Goal: Transaction & Acquisition: Purchase product/service

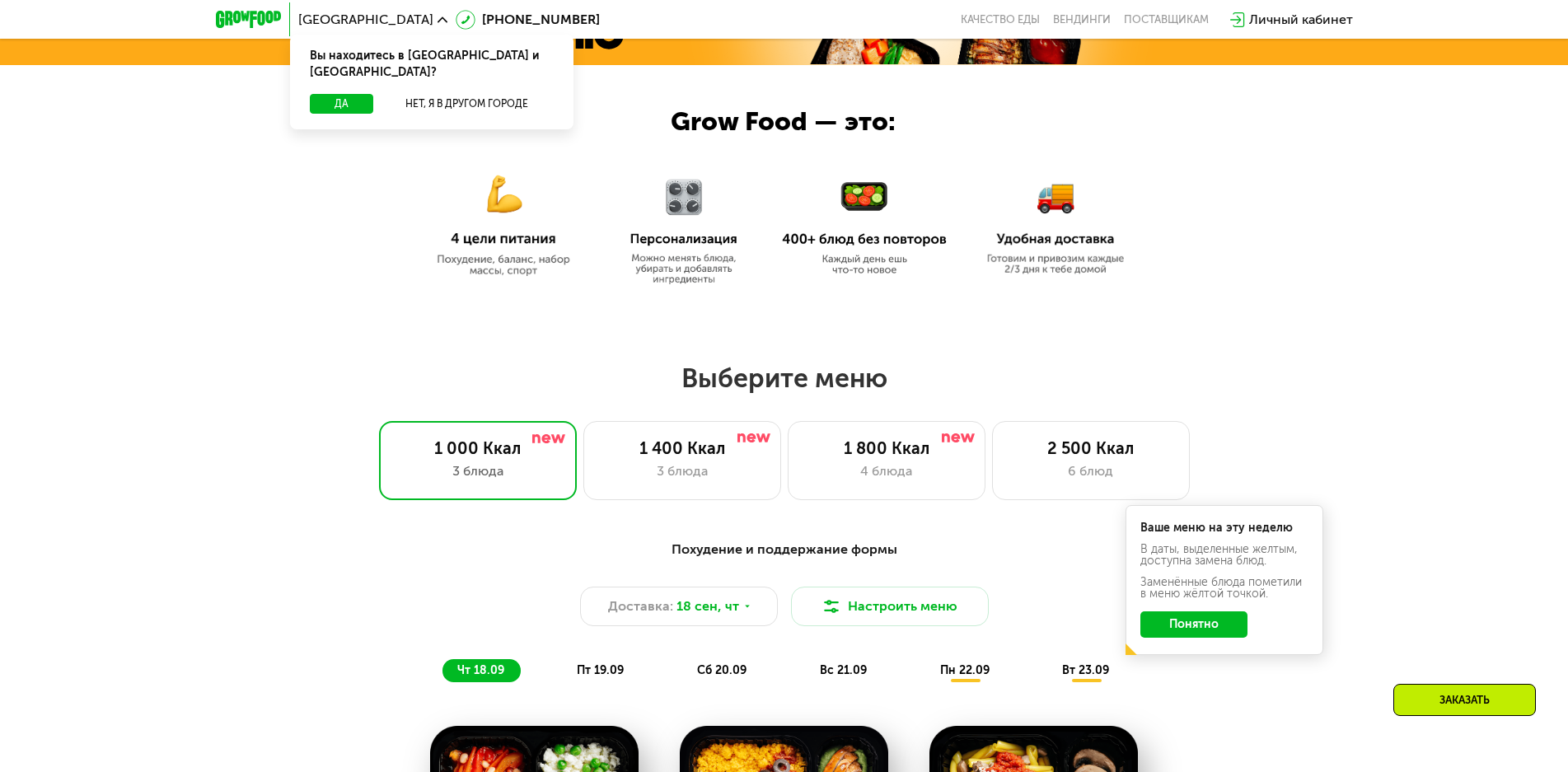
scroll to position [961, 0]
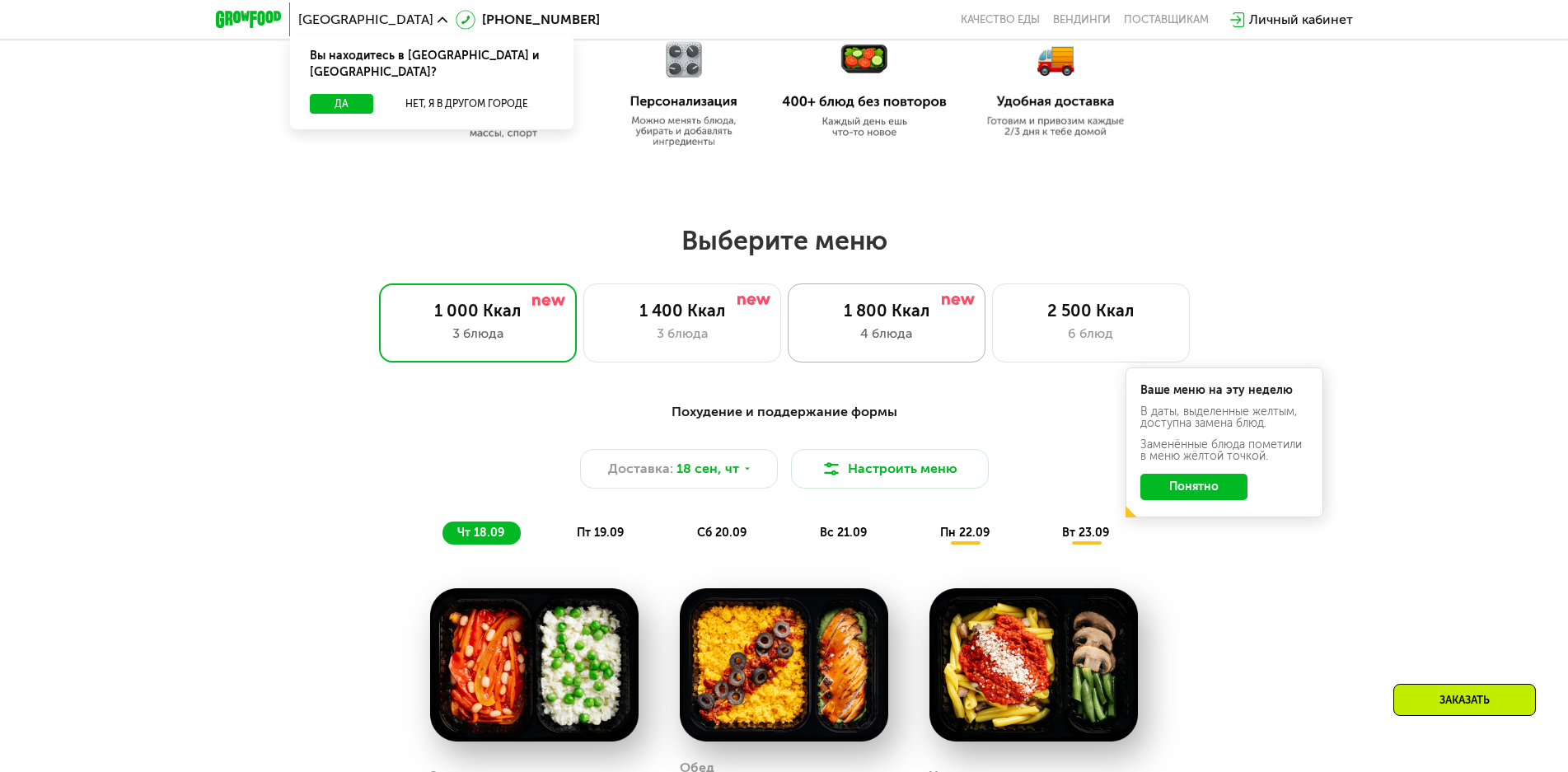
click at [854, 317] on div "1 800 Ккал" at bounding box center [886, 311] width 163 height 20
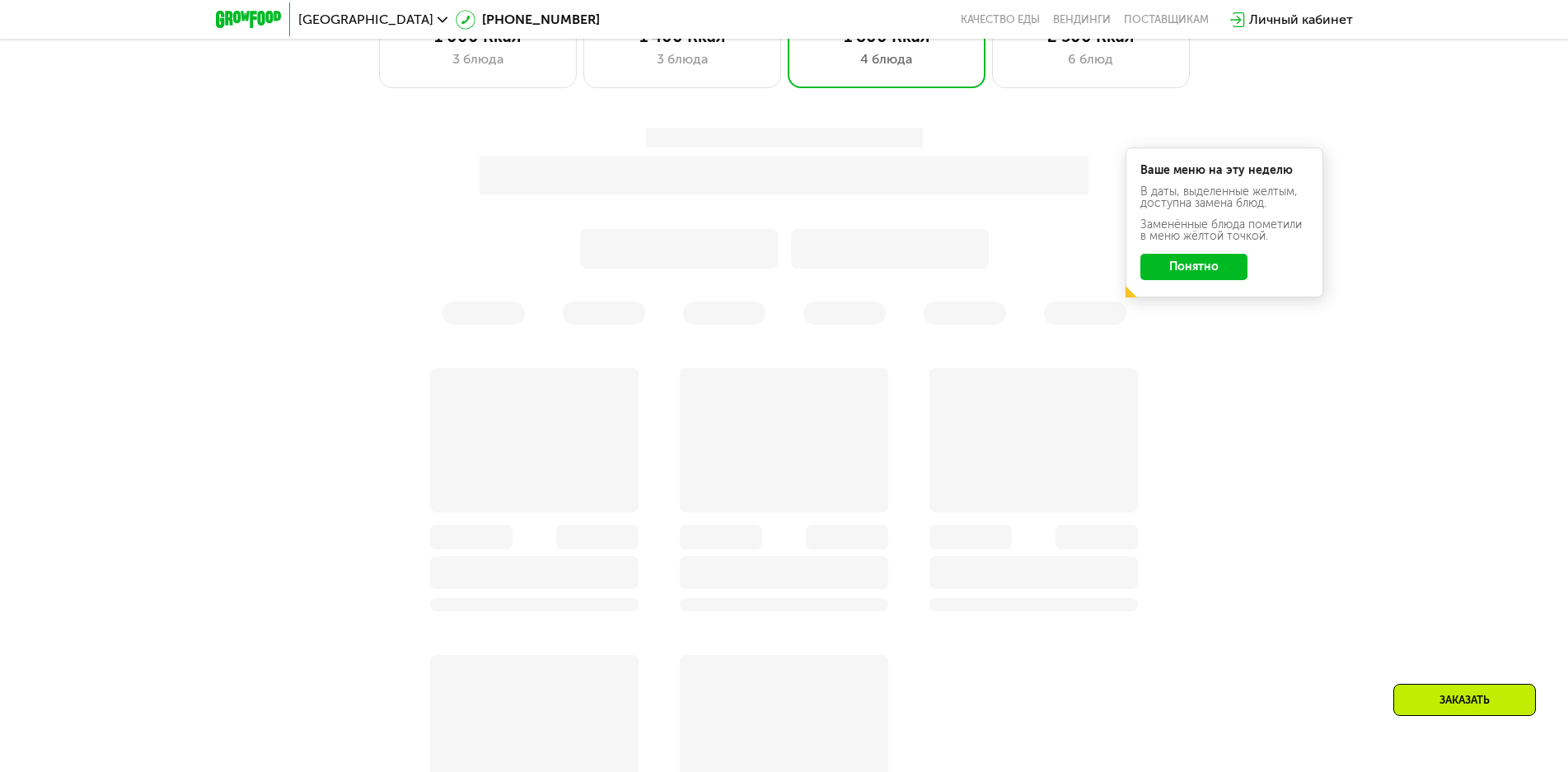
scroll to position [1098, 0]
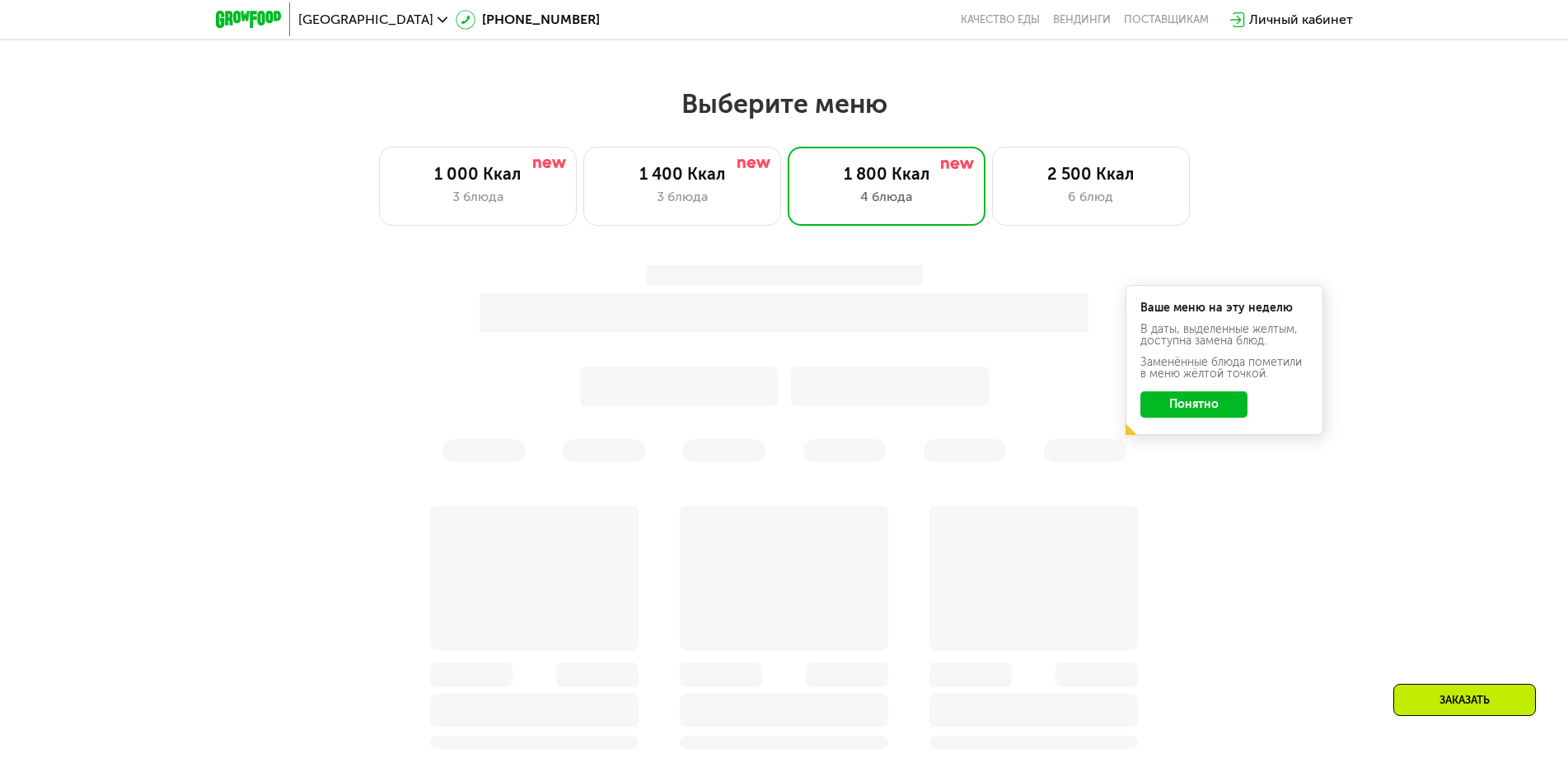
click at [1191, 401] on button "Понятно" at bounding box center [1194, 404] width 107 height 26
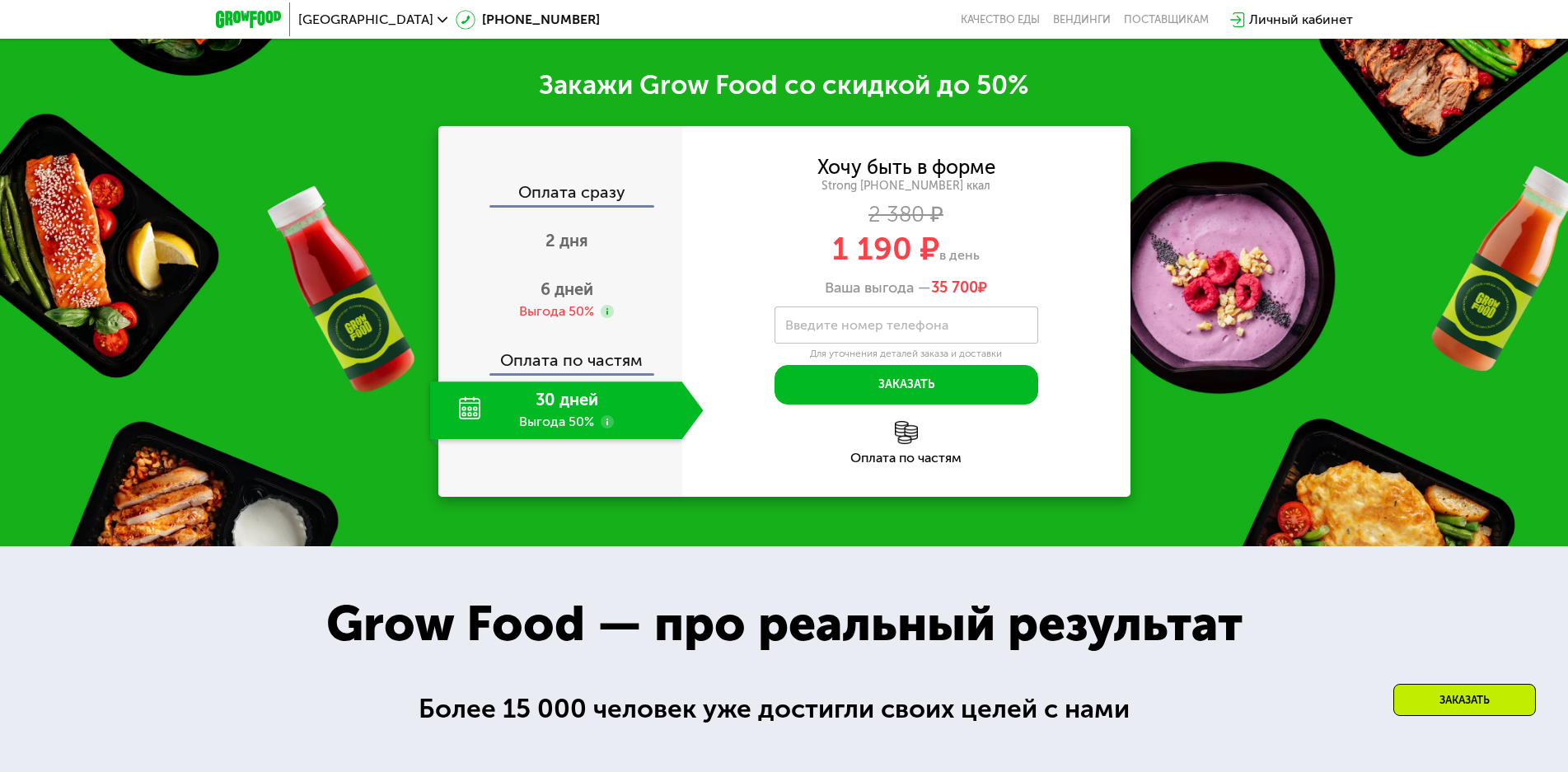
scroll to position [1997, 0]
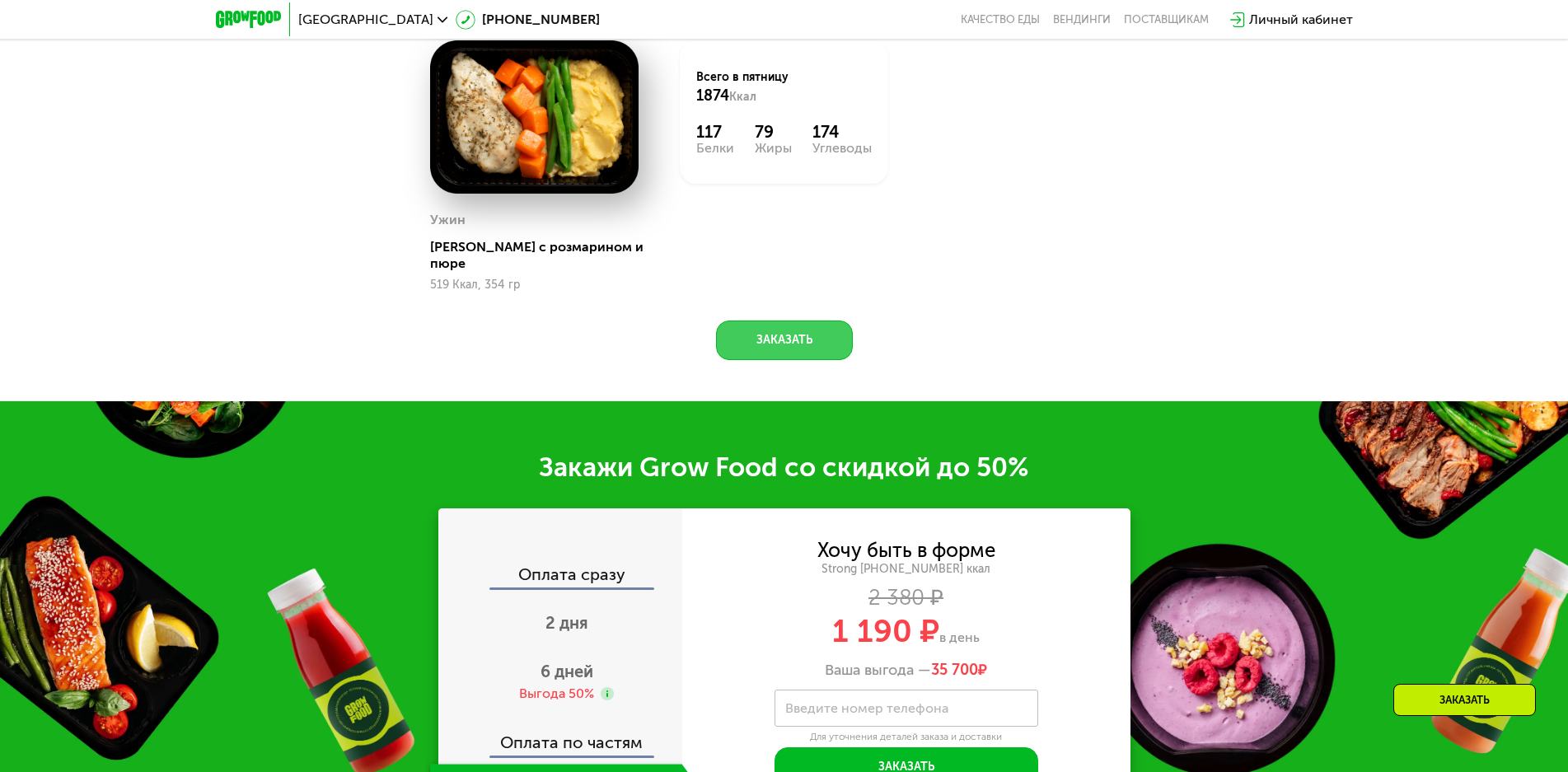
click at [775, 329] on button "Заказать" at bounding box center [784, 340] width 137 height 40
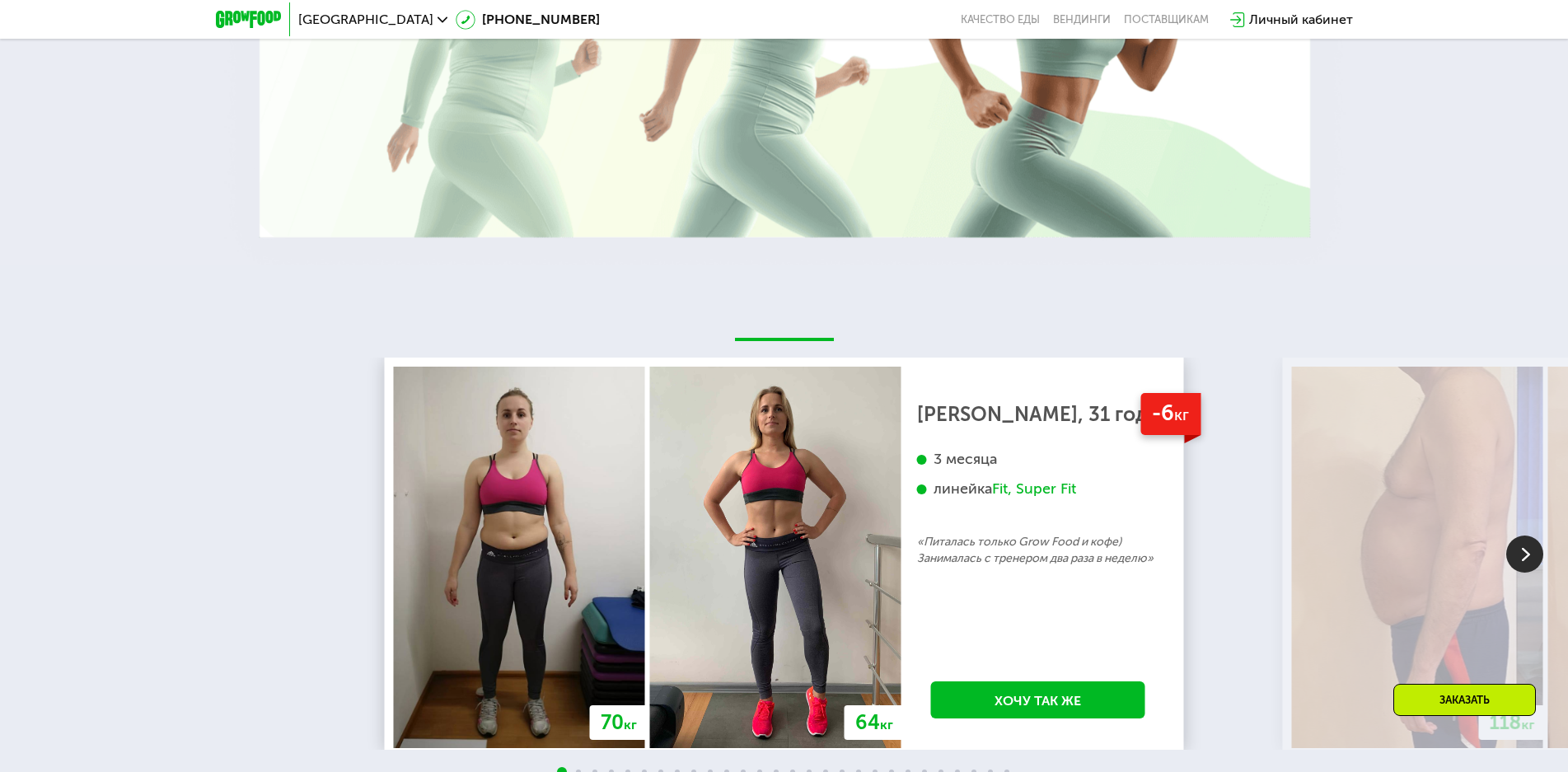
scroll to position [3625, 0]
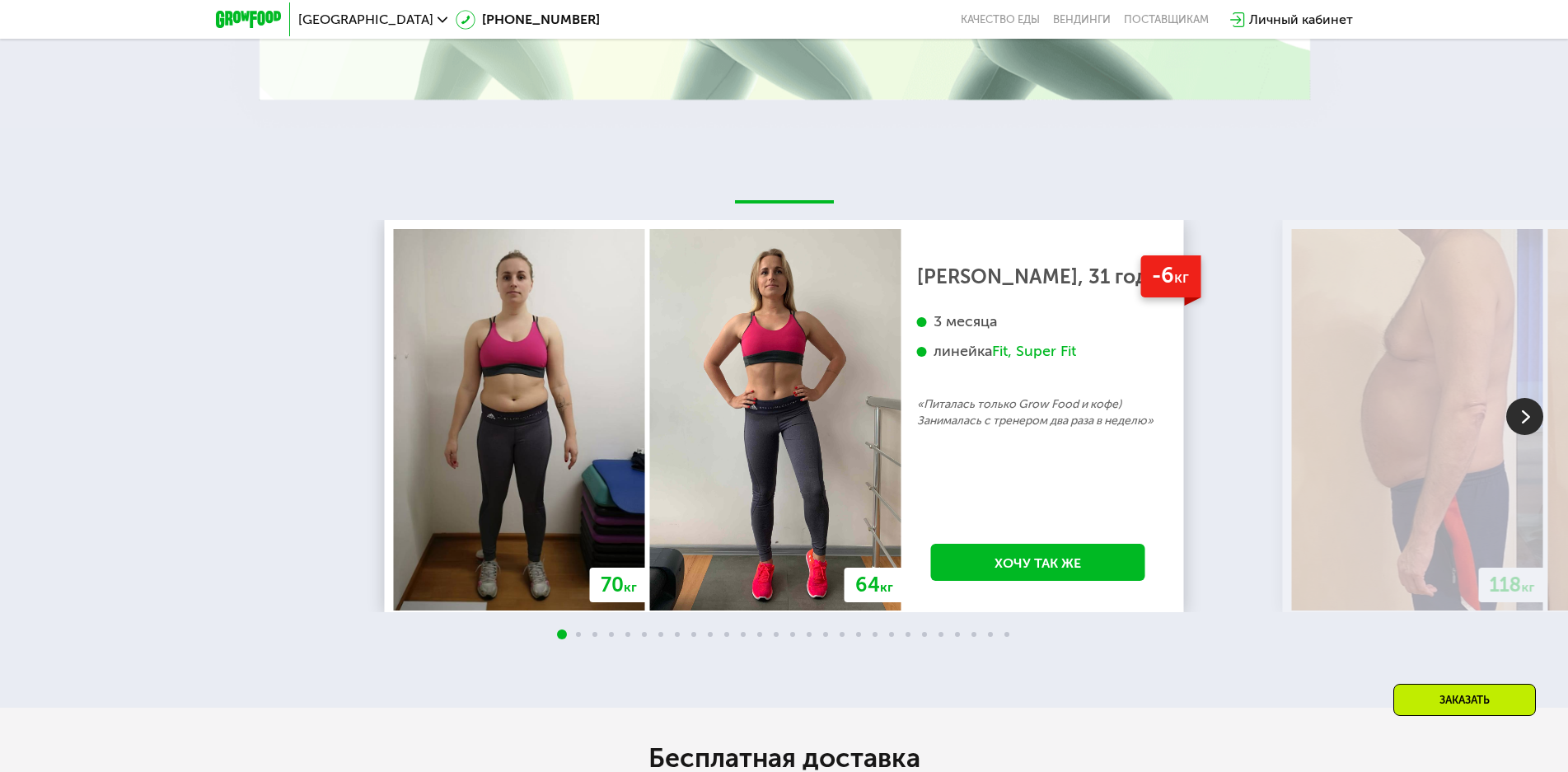
click at [1517, 398] on img at bounding box center [1525, 416] width 37 height 37
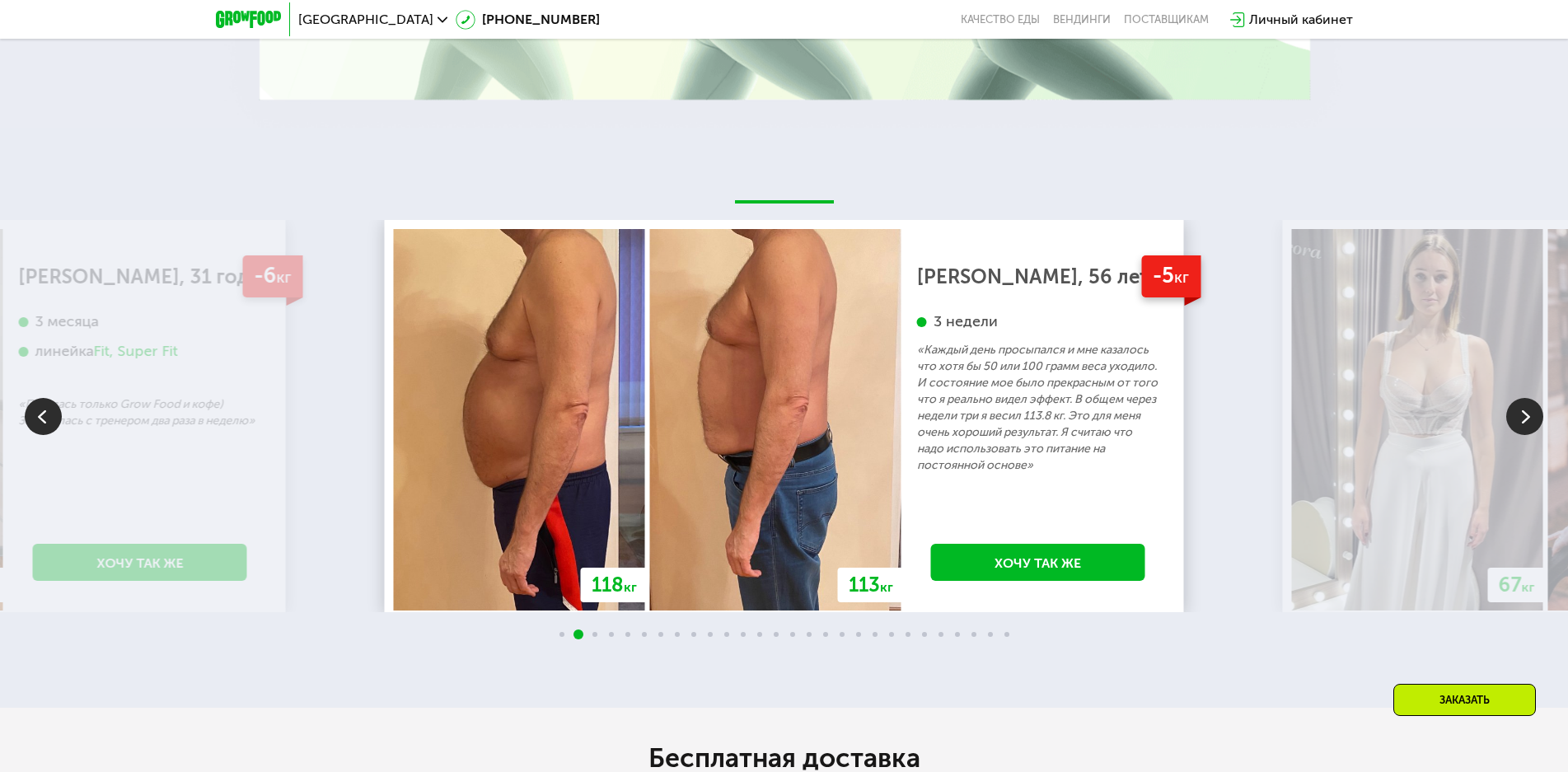
click at [1517, 398] on img at bounding box center [1525, 416] width 37 height 37
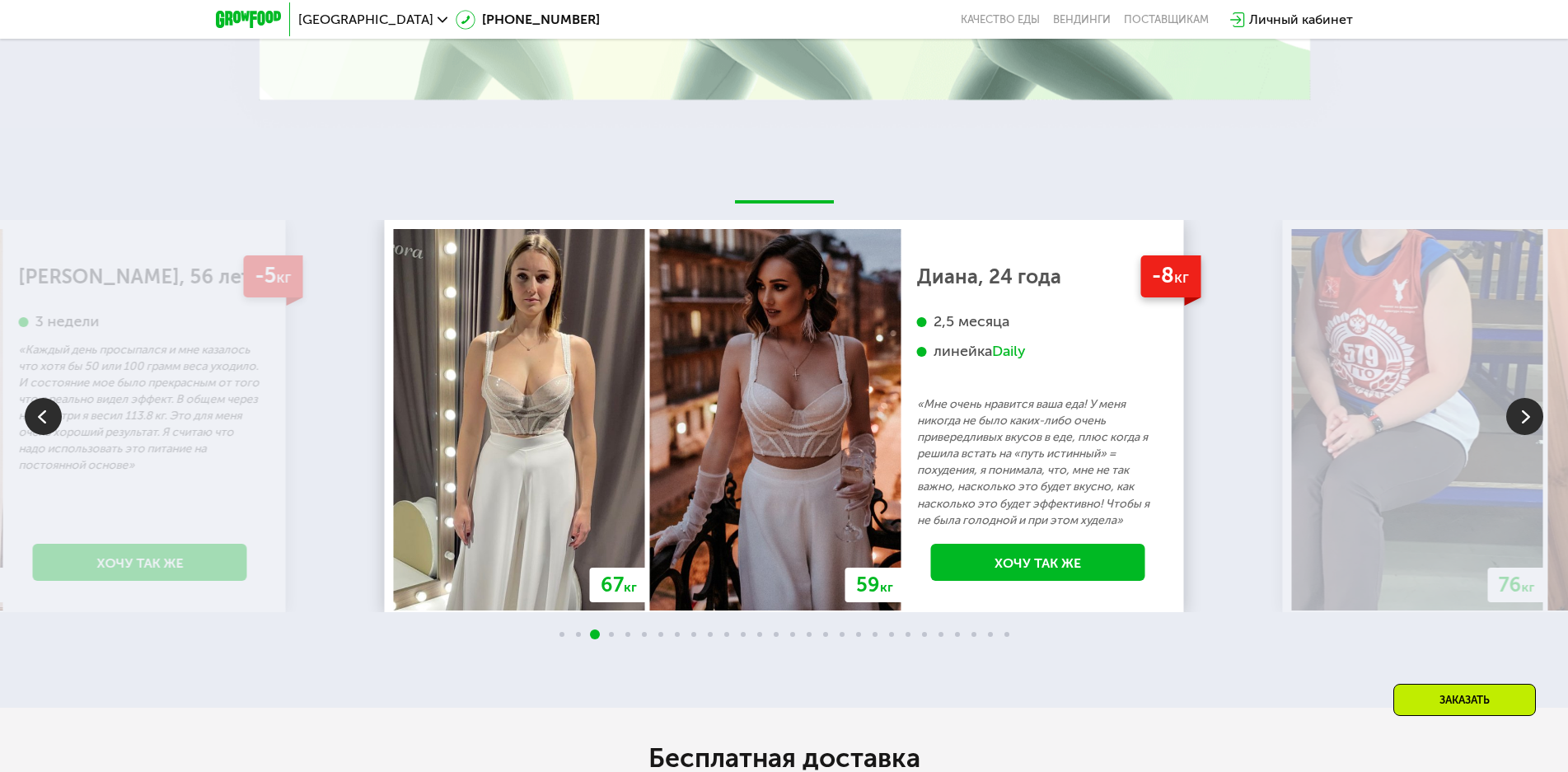
click at [1528, 398] on img at bounding box center [1525, 416] width 37 height 37
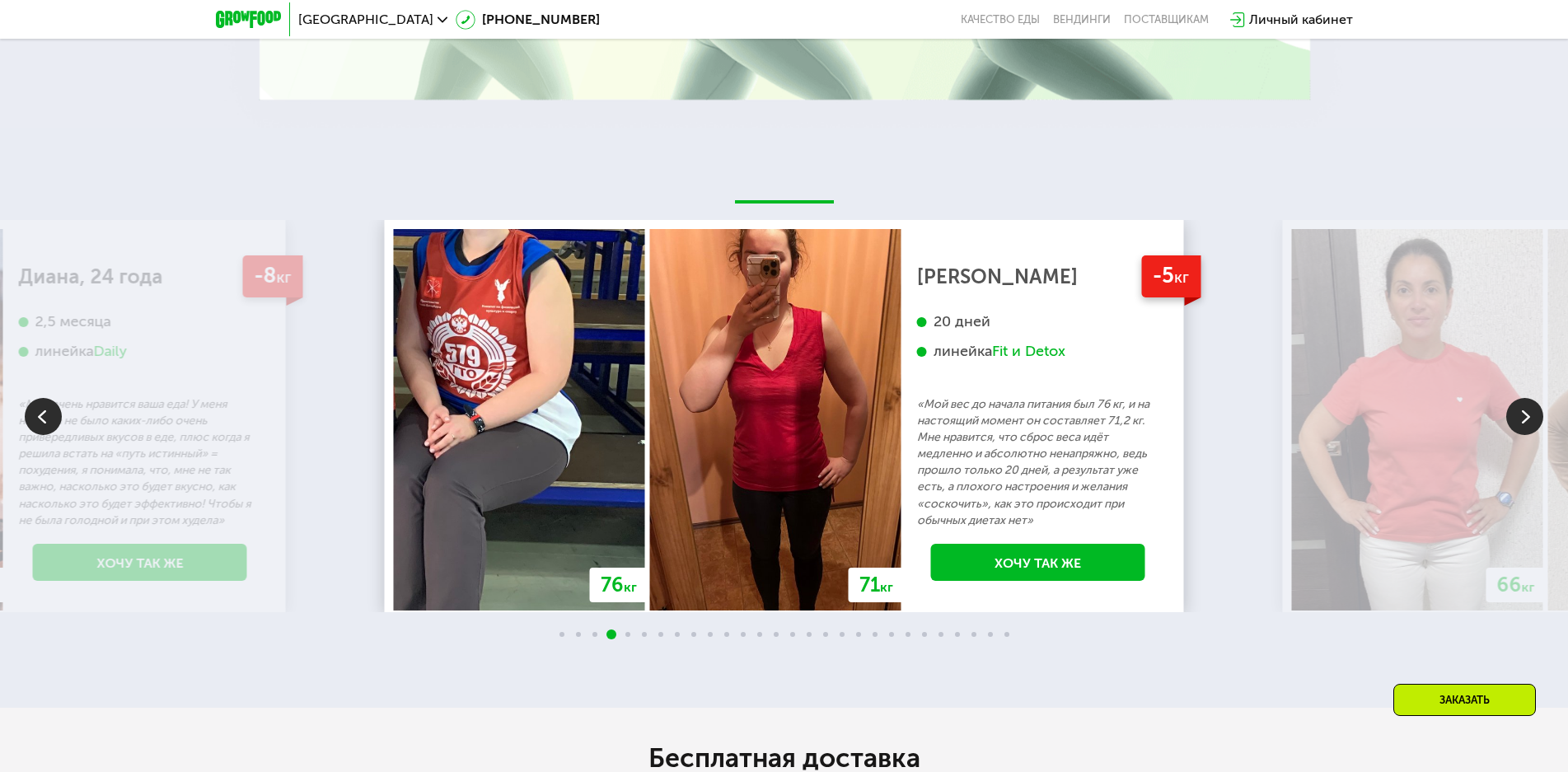
click at [1528, 398] on img at bounding box center [1525, 416] width 37 height 37
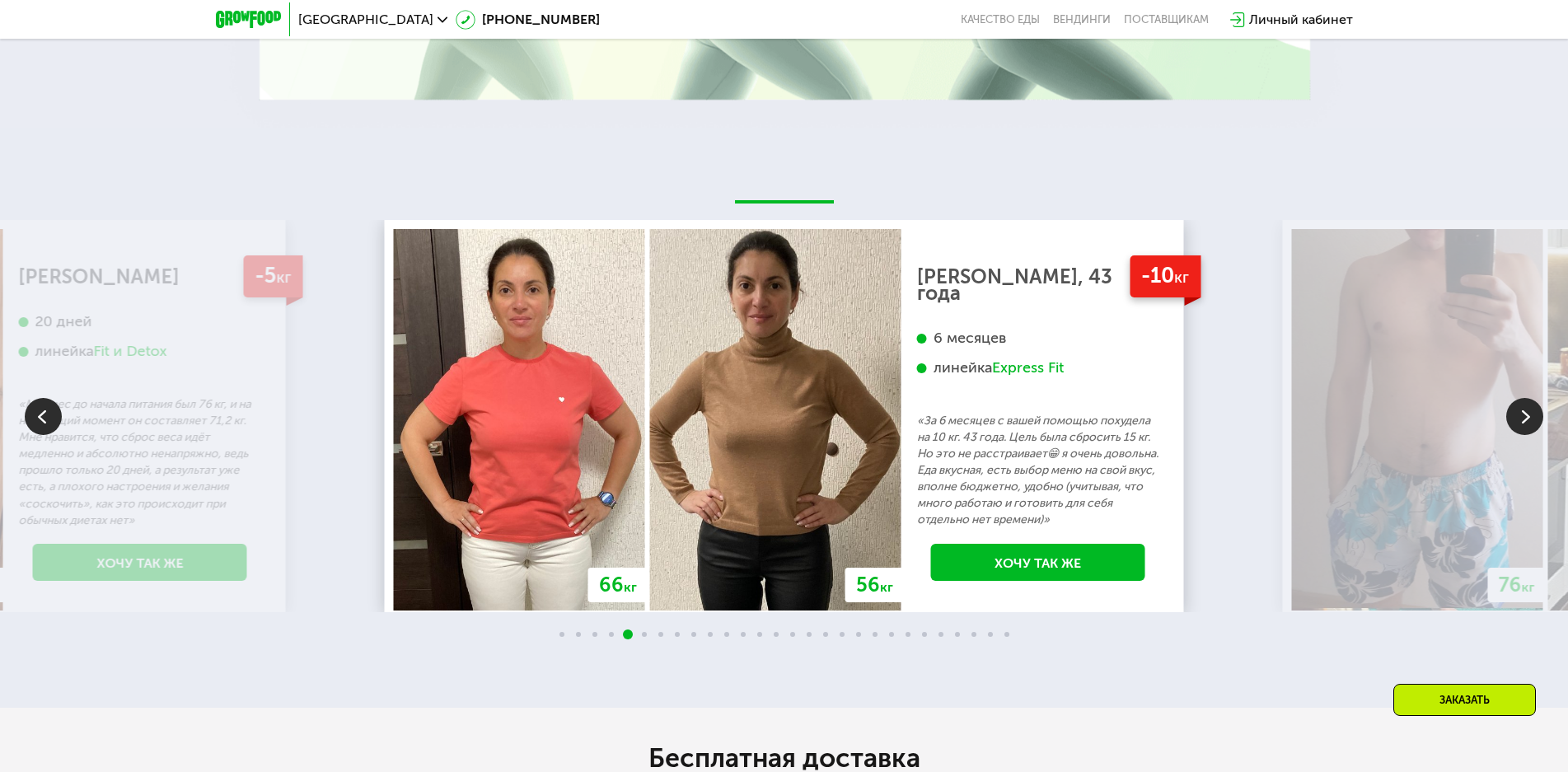
click at [1528, 398] on img at bounding box center [1525, 416] width 37 height 37
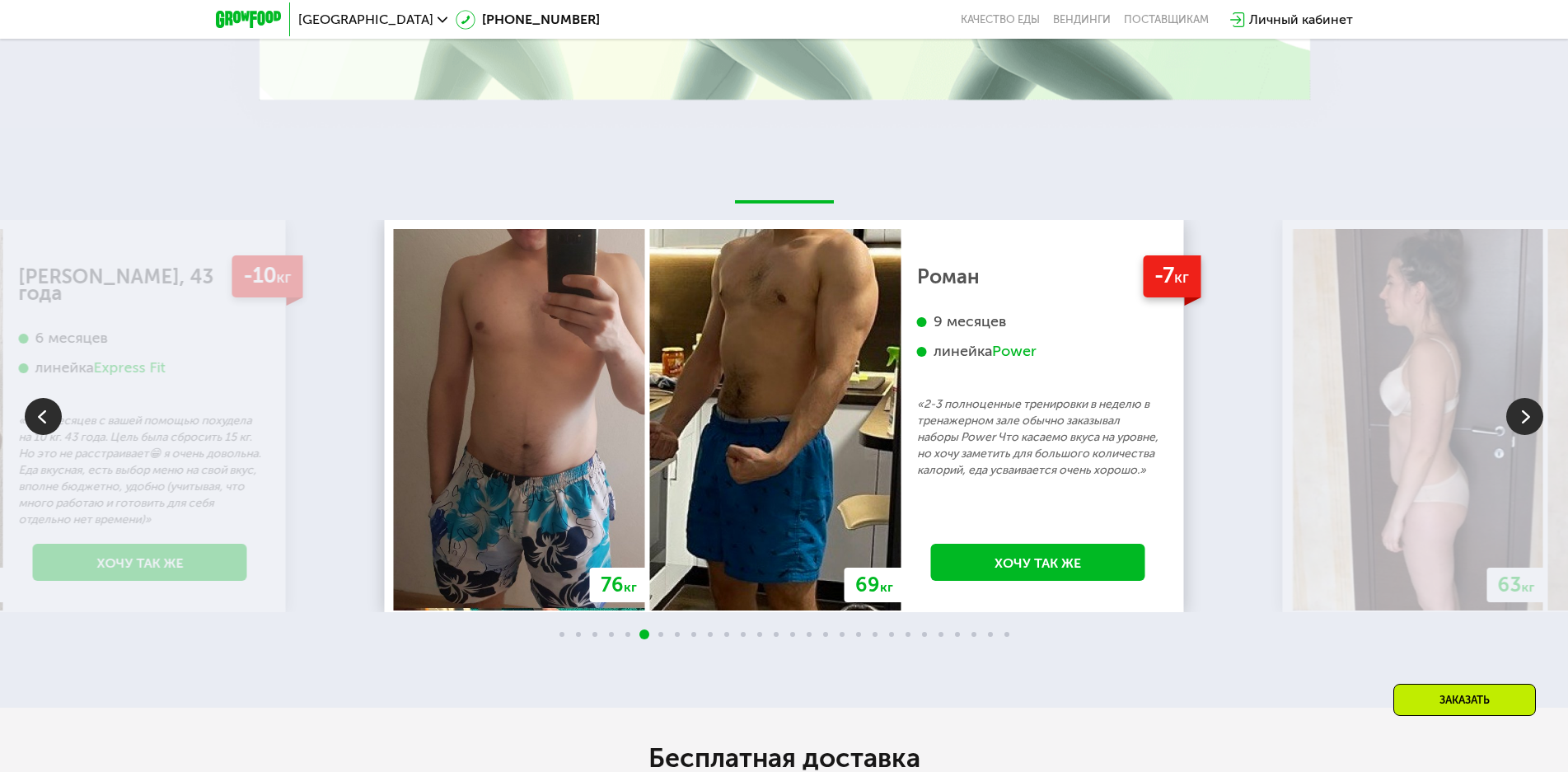
click at [1527, 398] on img at bounding box center [1525, 416] width 37 height 37
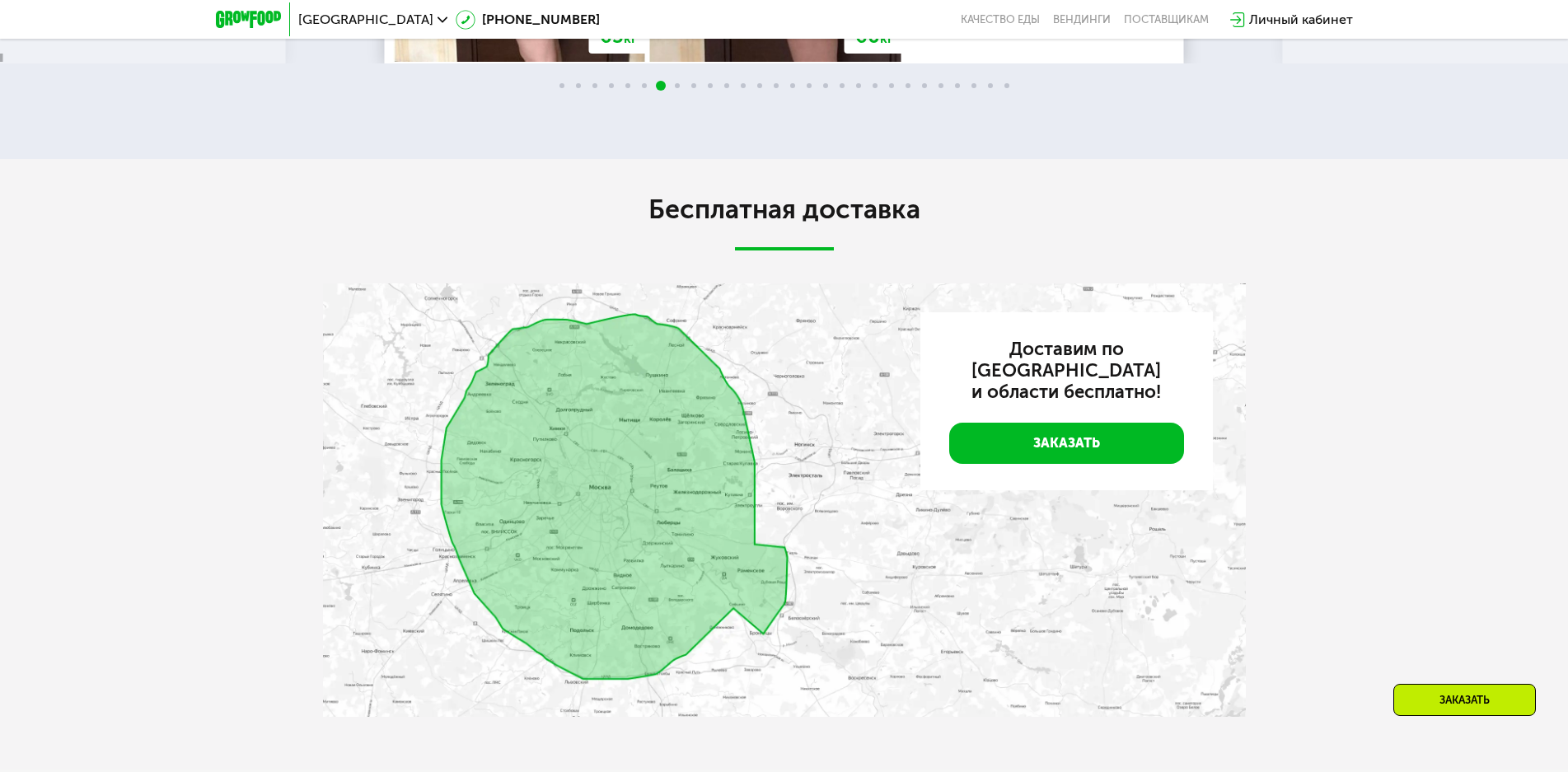
scroll to position [4311, 0]
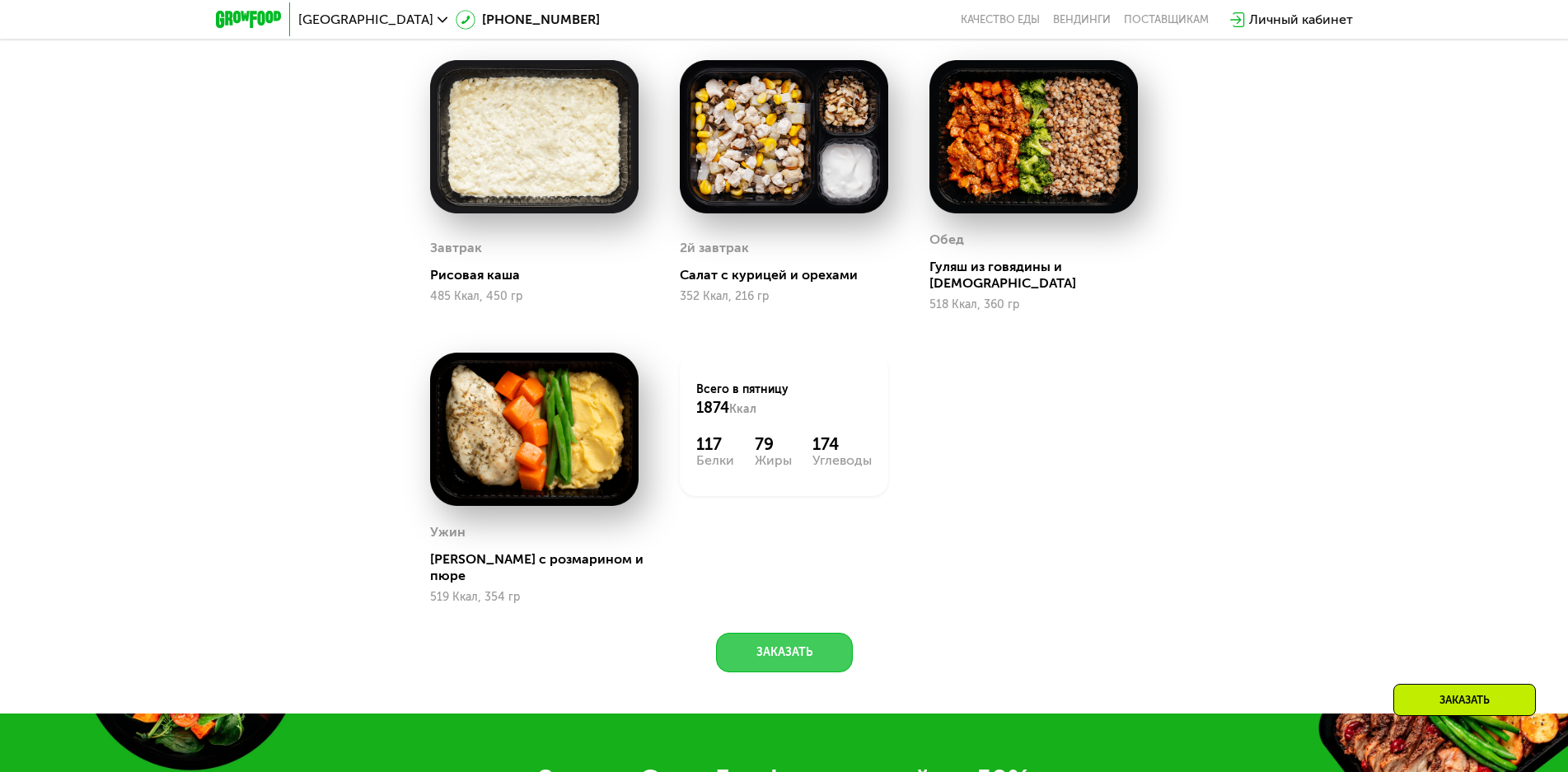
click at [804, 633] on button "Заказать" at bounding box center [784, 653] width 137 height 40
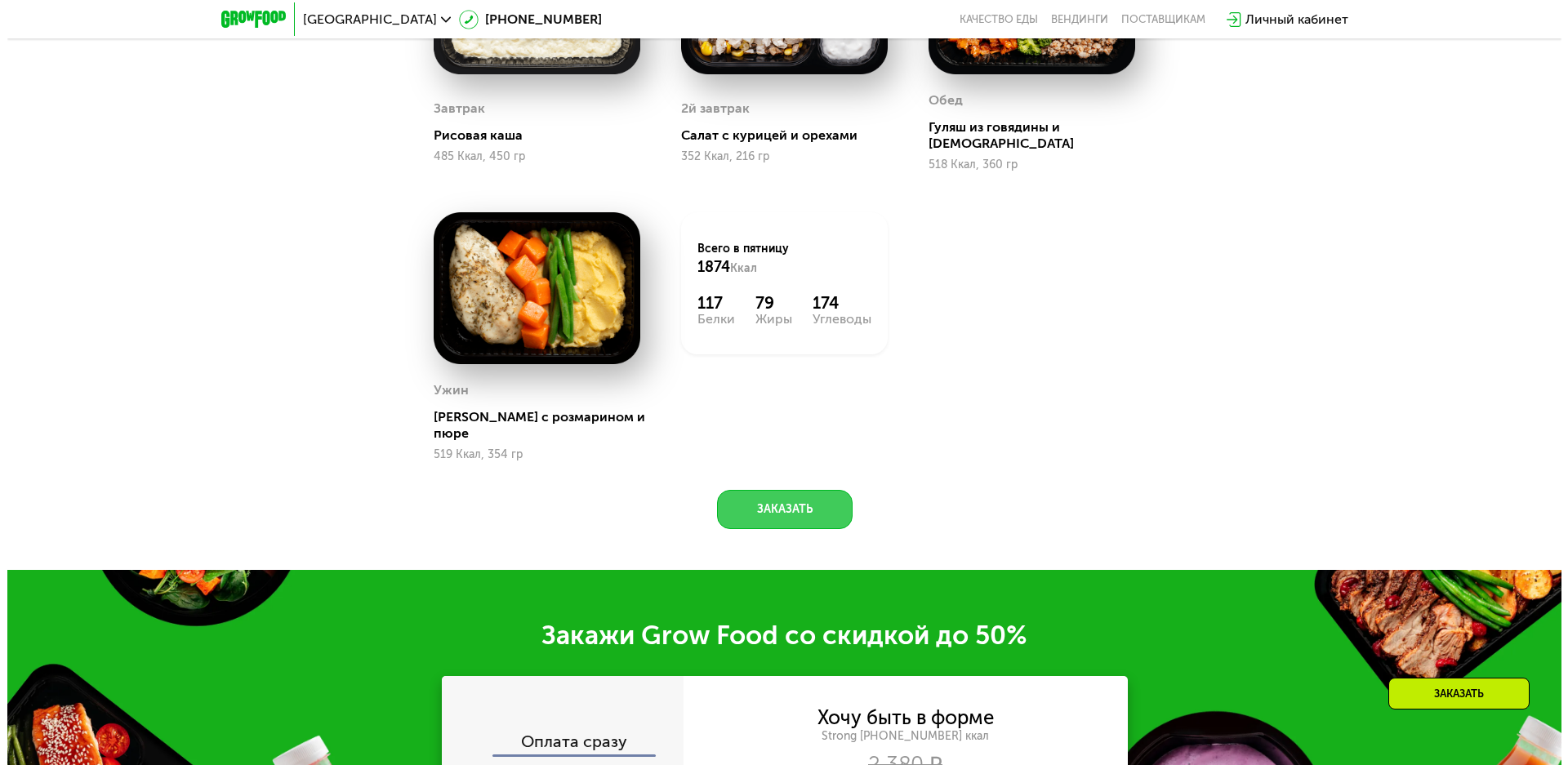
scroll to position [1278, 0]
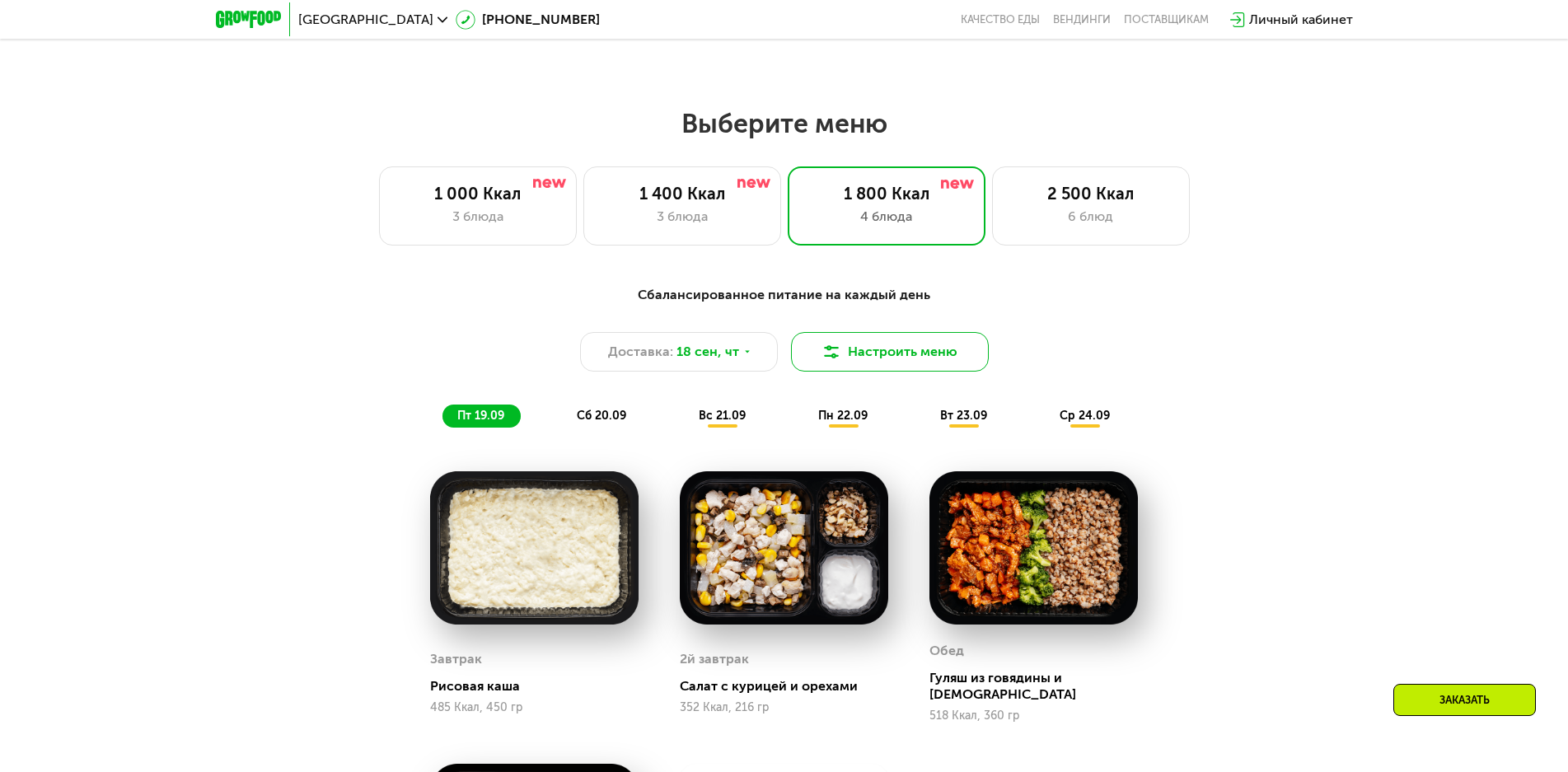
click at [865, 357] on button "Настроить меню" at bounding box center [889, 352] width 197 height 40
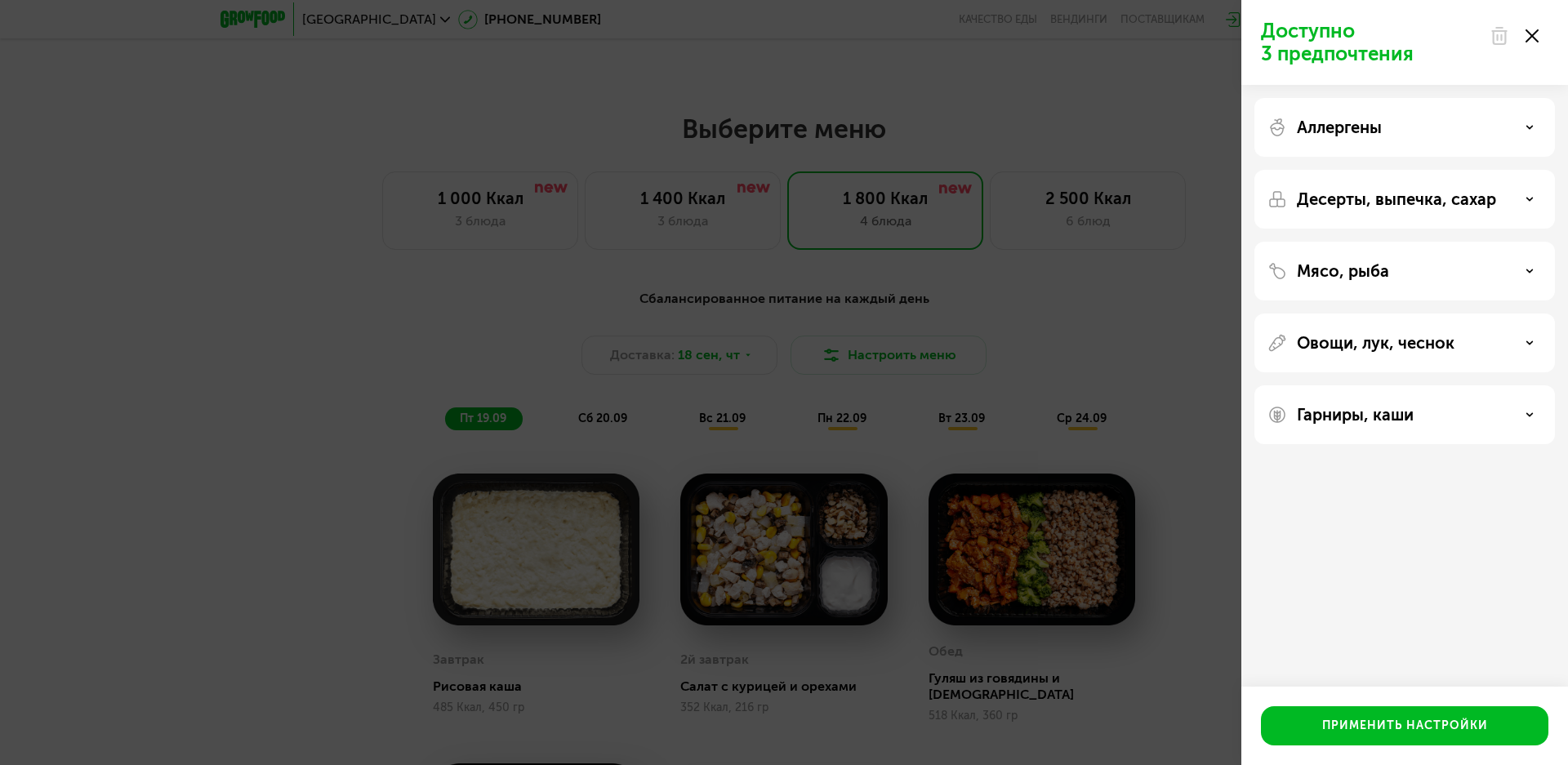
click at [846, 351] on div "Доступно 3 предпочтения Аллергены Десерты, выпечка, сахар Мясо, рыба Овощи, лук…" at bounding box center [784, 382] width 1568 height 765
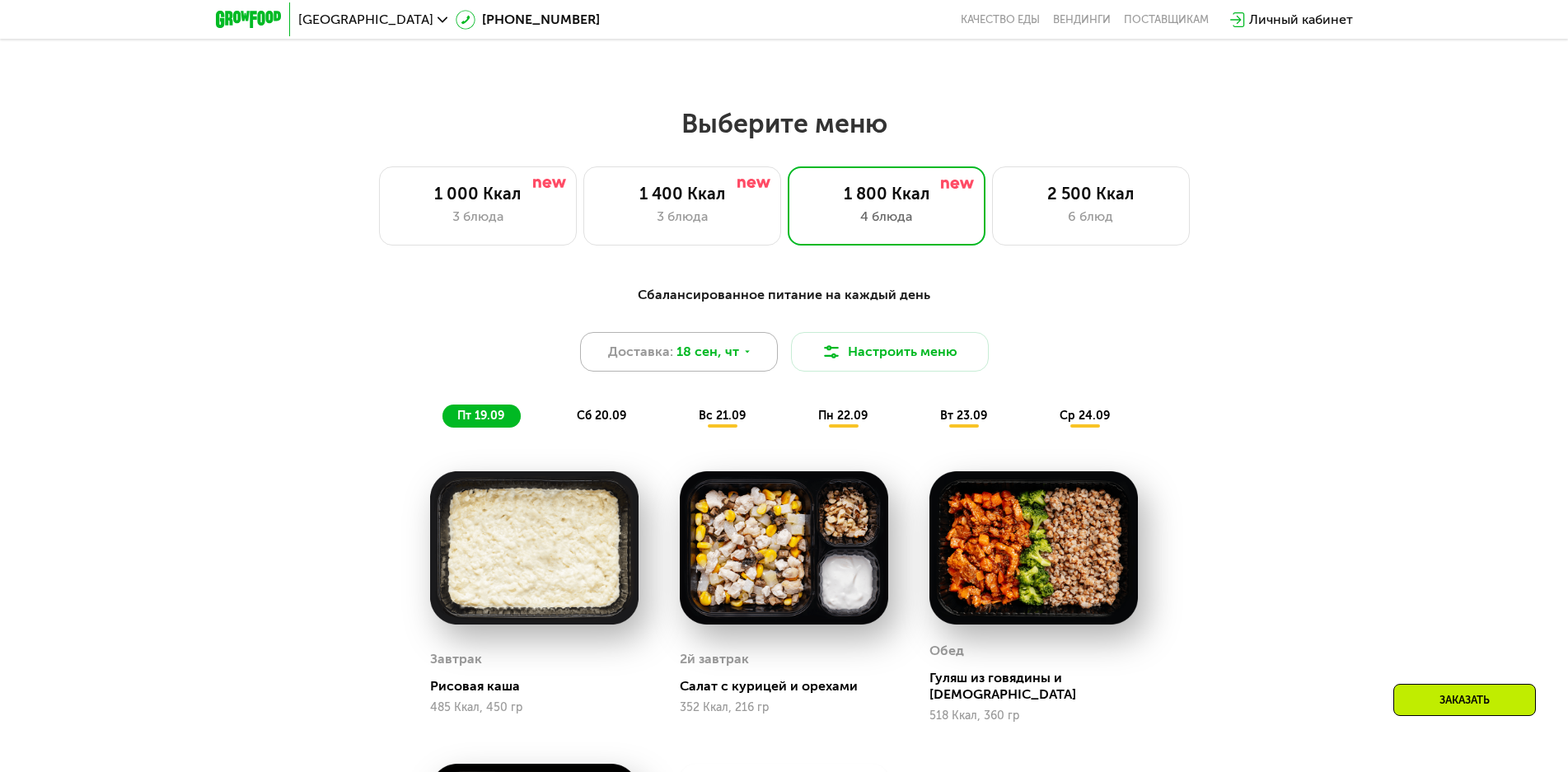
click at [737, 361] on div "Доставка: 18 сен, чт" at bounding box center [678, 352] width 197 height 40
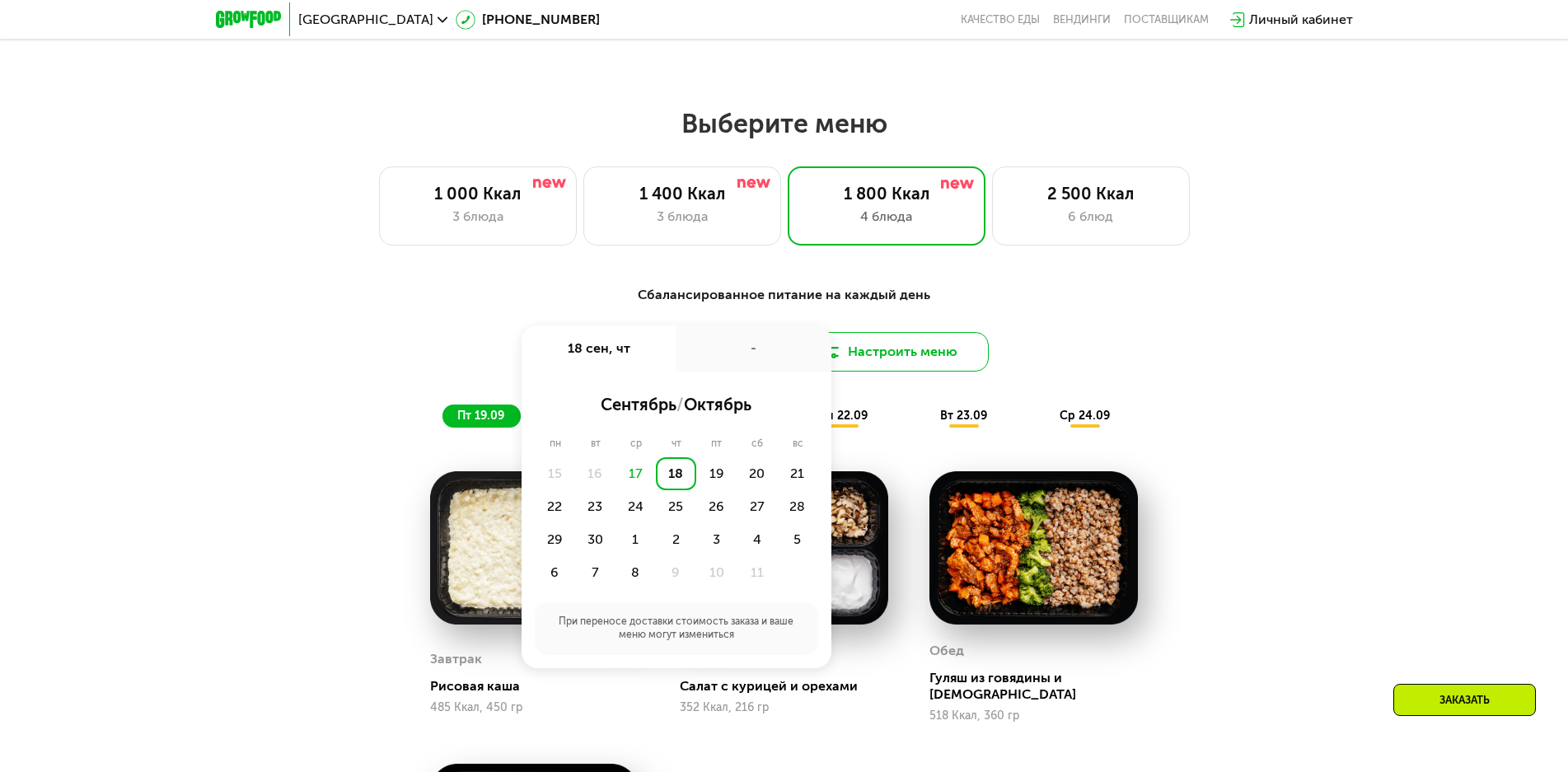
click at [854, 361] on button "Настроить меню" at bounding box center [889, 352] width 197 height 40
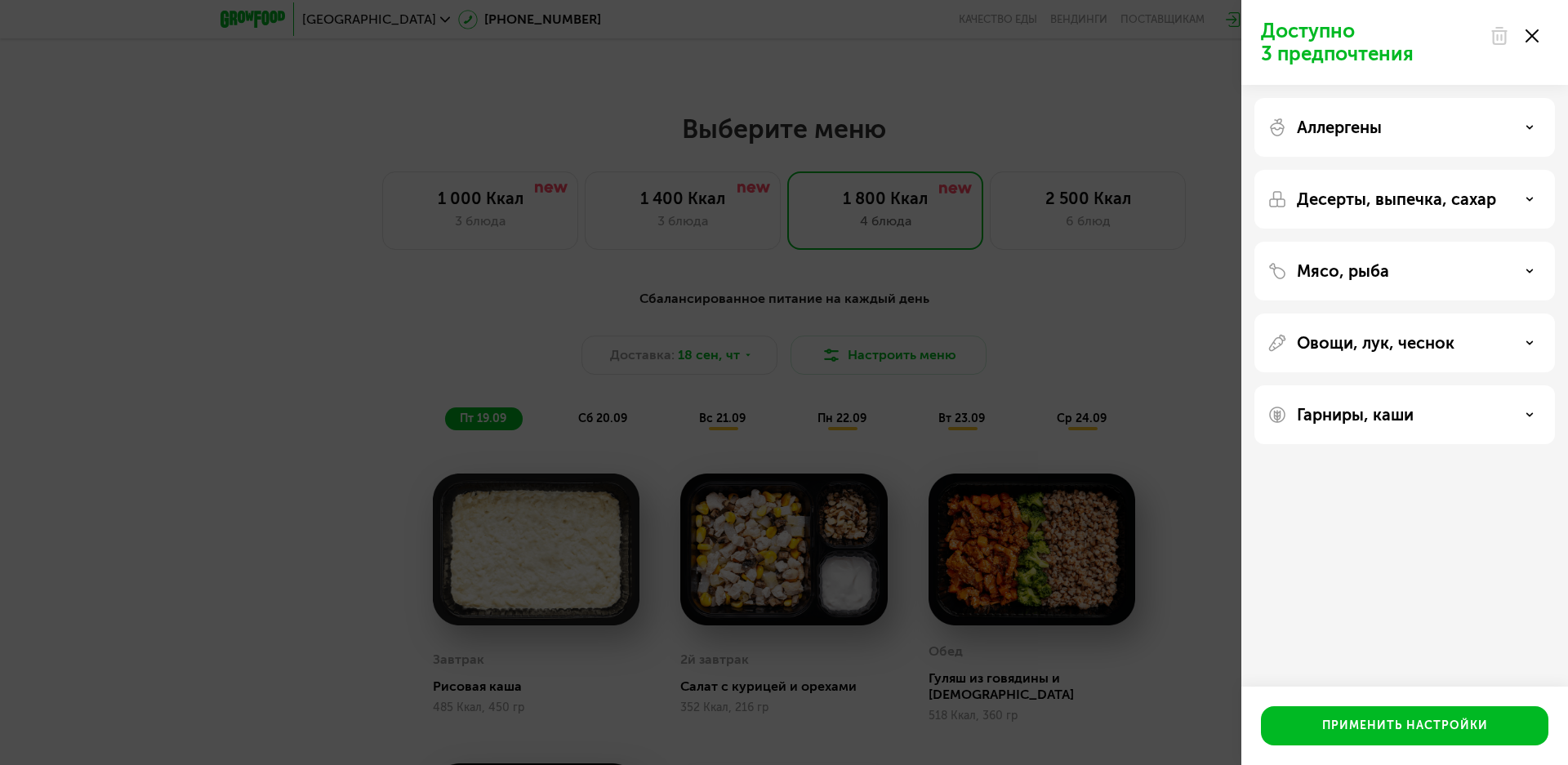
click at [1363, 251] on div "Мясо, рыба" at bounding box center [1404, 271] width 300 height 59
click at [1366, 267] on p "Мясо, рыба" at bounding box center [1342, 271] width 92 height 20
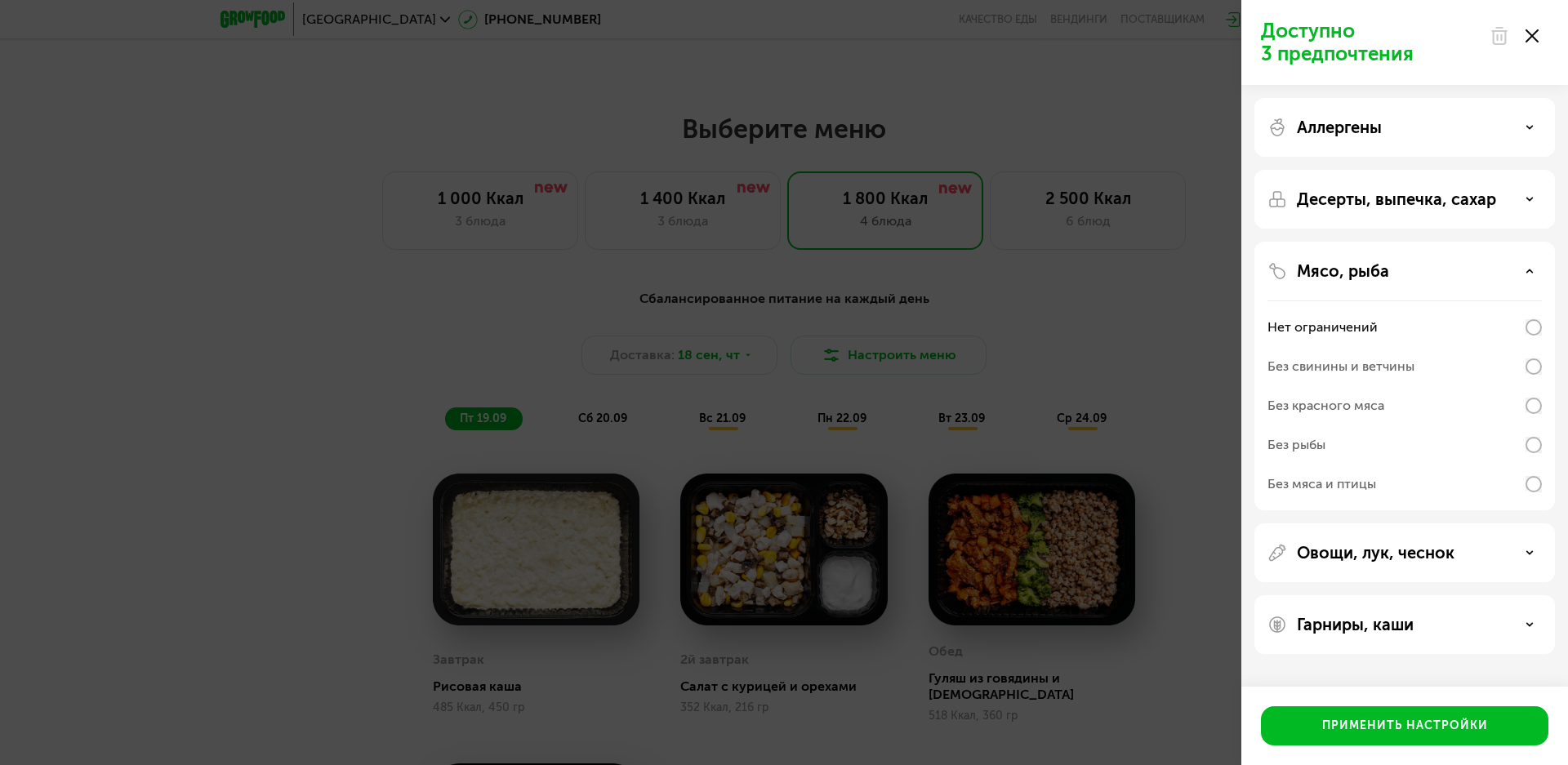
click at [1370, 267] on p "Мясо, рыба" at bounding box center [1342, 271] width 92 height 20
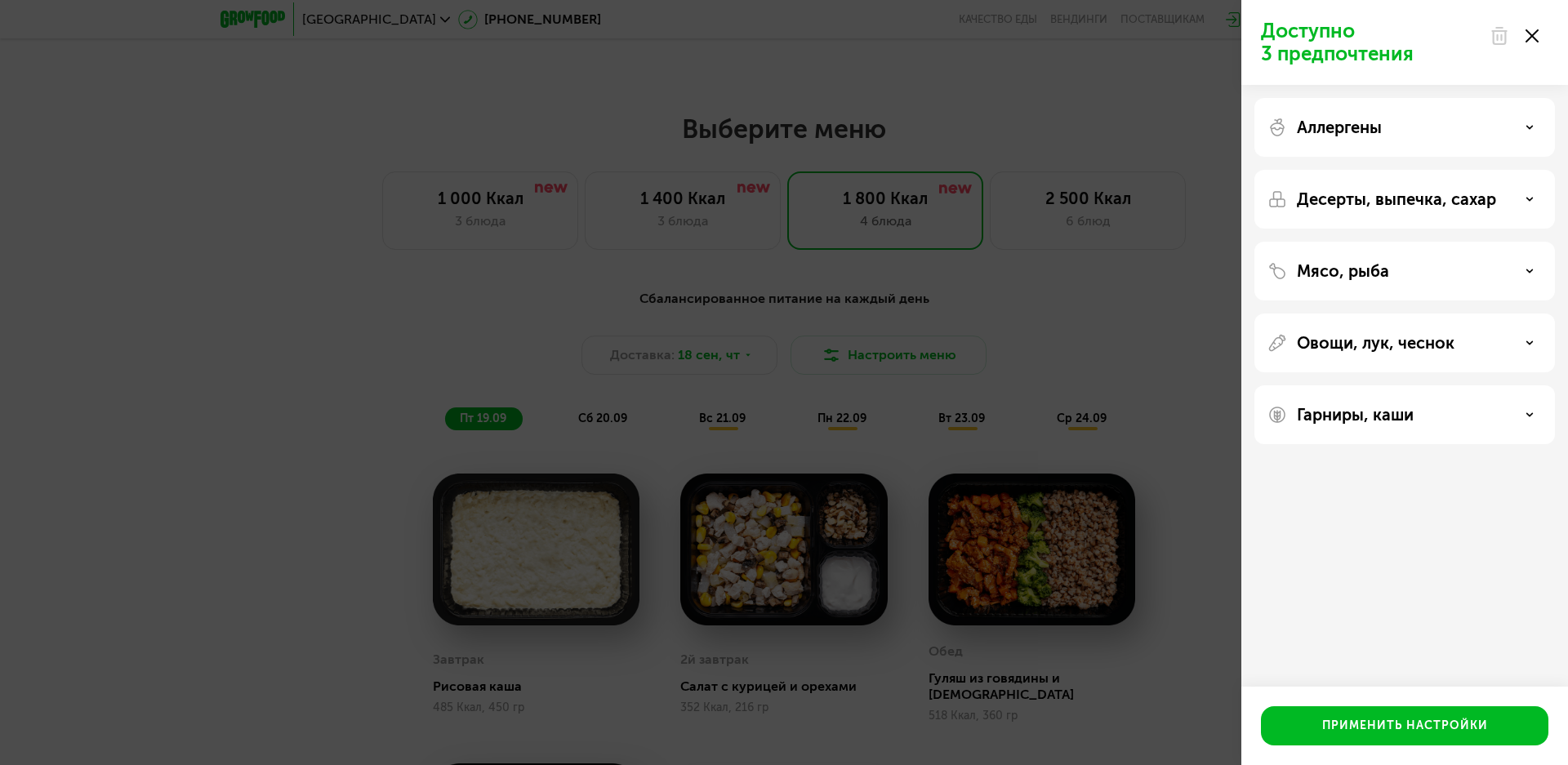
click at [1383, 215] on div "Десерты, выпечка, сахар" at bounding box center [1404, 199] width 300 height 59
click at [1388, 204] on p "Десерты, выпечка, сахар" at bounding box center [1396, 199] width 199 height 20
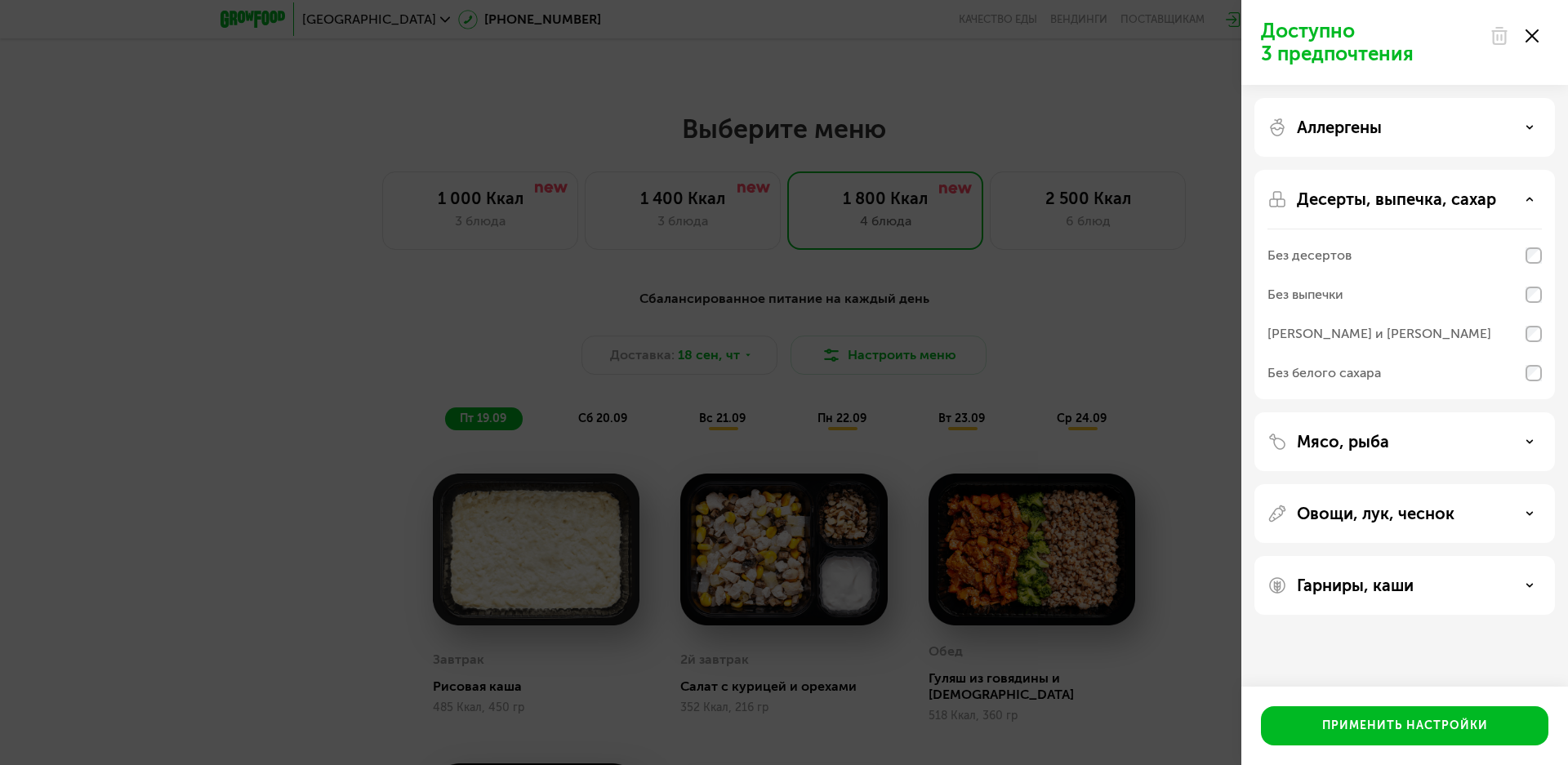
click at [1385, 141] on div "Аллергены" at bounding box center [1404, 128] width 300 height 59
click at [1386, 130] on div "Аллергены" at bounding box center [1404, 128] width 274 height 20
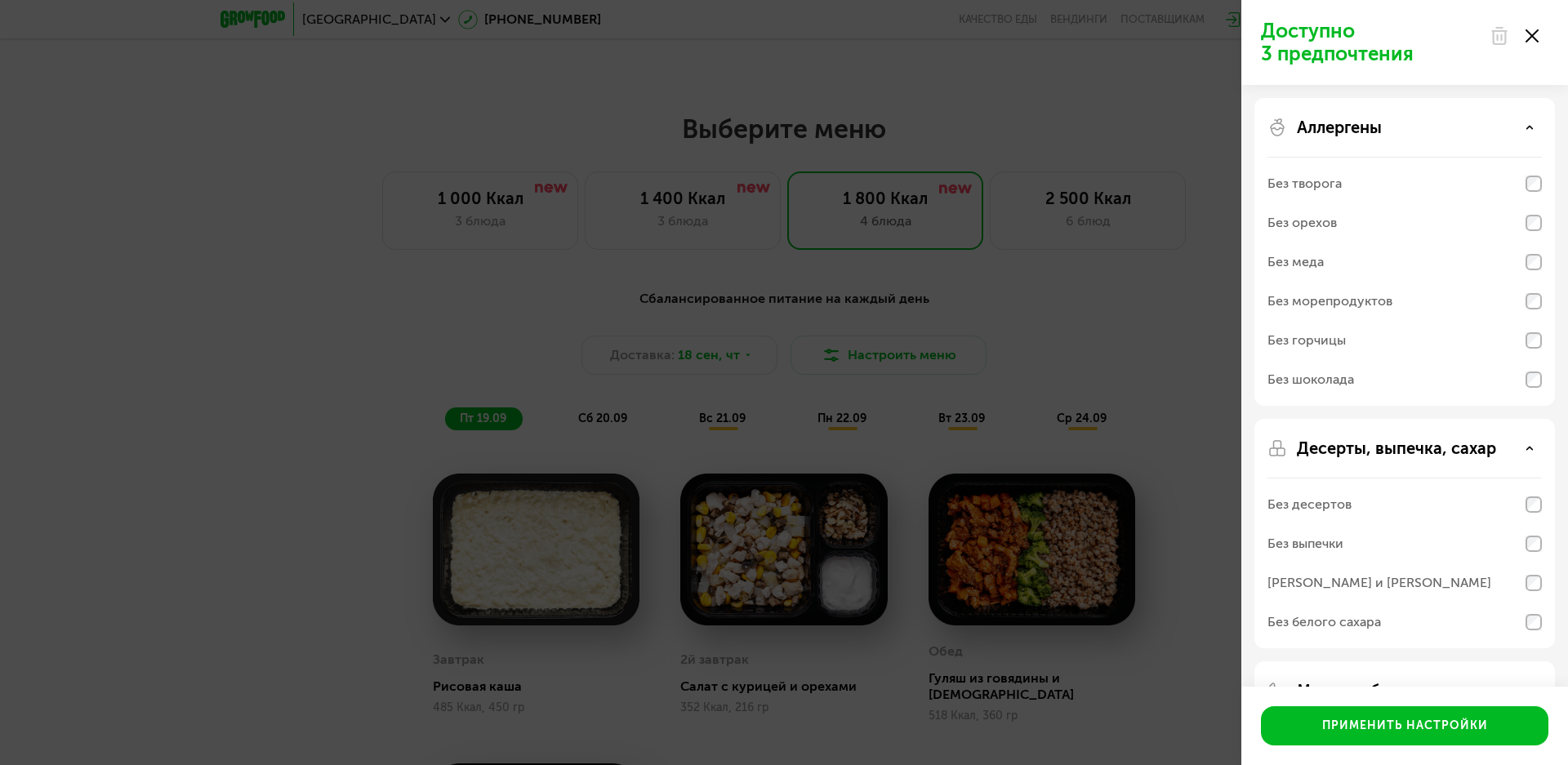
scroll to position [194, 0]
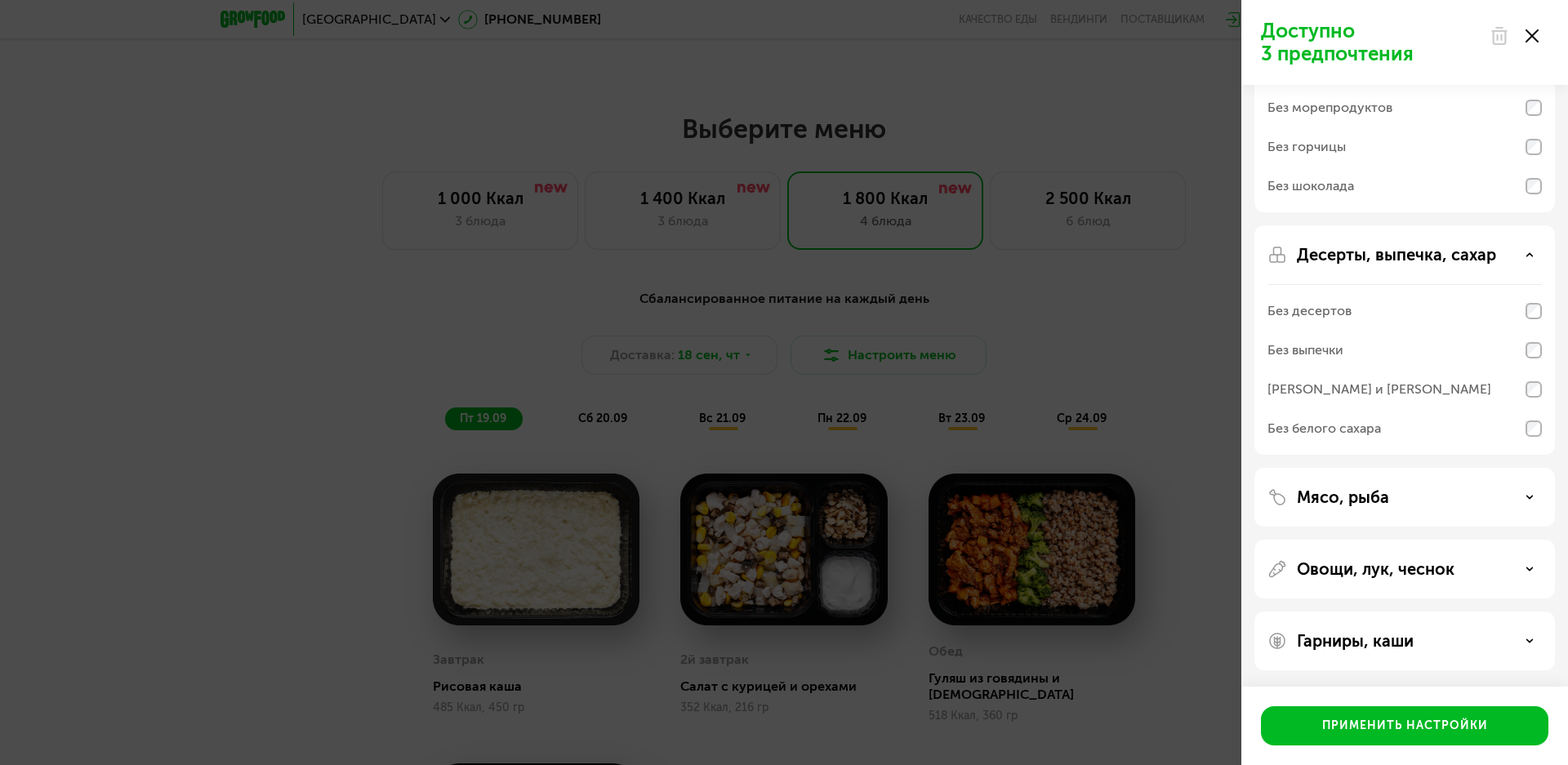
click at [1329, 652] on div "Гарниры, каши" at bounding box center [1404, 641] width 300 height 59
click at [1328, 588] on div "Овощи, лук, чеснок" at bounding box center [1404, 569] width 300 height 59
click at [1329, 574] on p "Овощи, лук, чеснок" at bounding box center [1375, 569] width 157 height 20
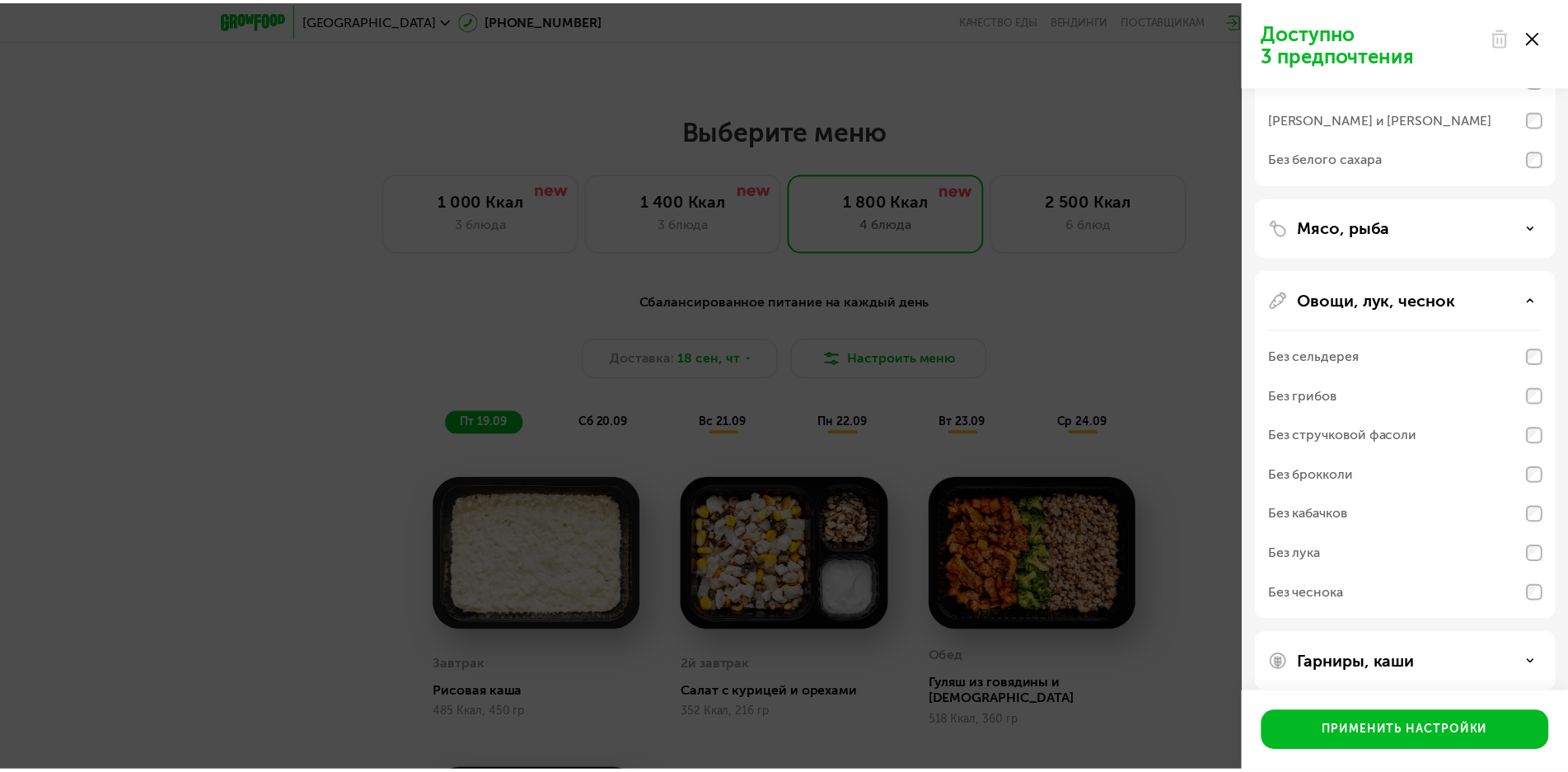
scroll to position [486, 0]
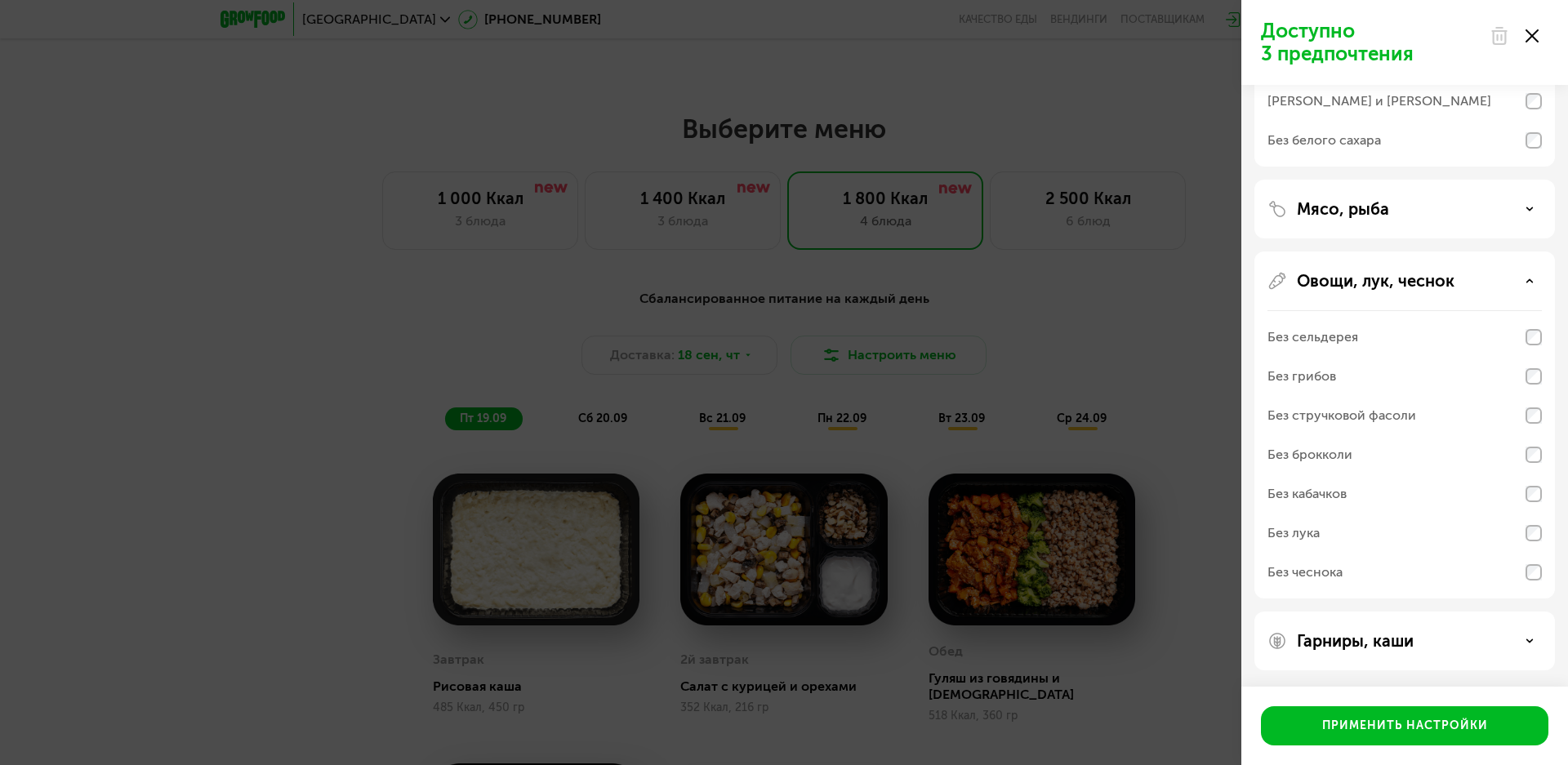
click at [1177, 344] on div "Доступно 3 предпочтения Аллергены Без творога Без орехов Без меда Без морепроду…" at bounding box center [784, 382] width 1568 height 765
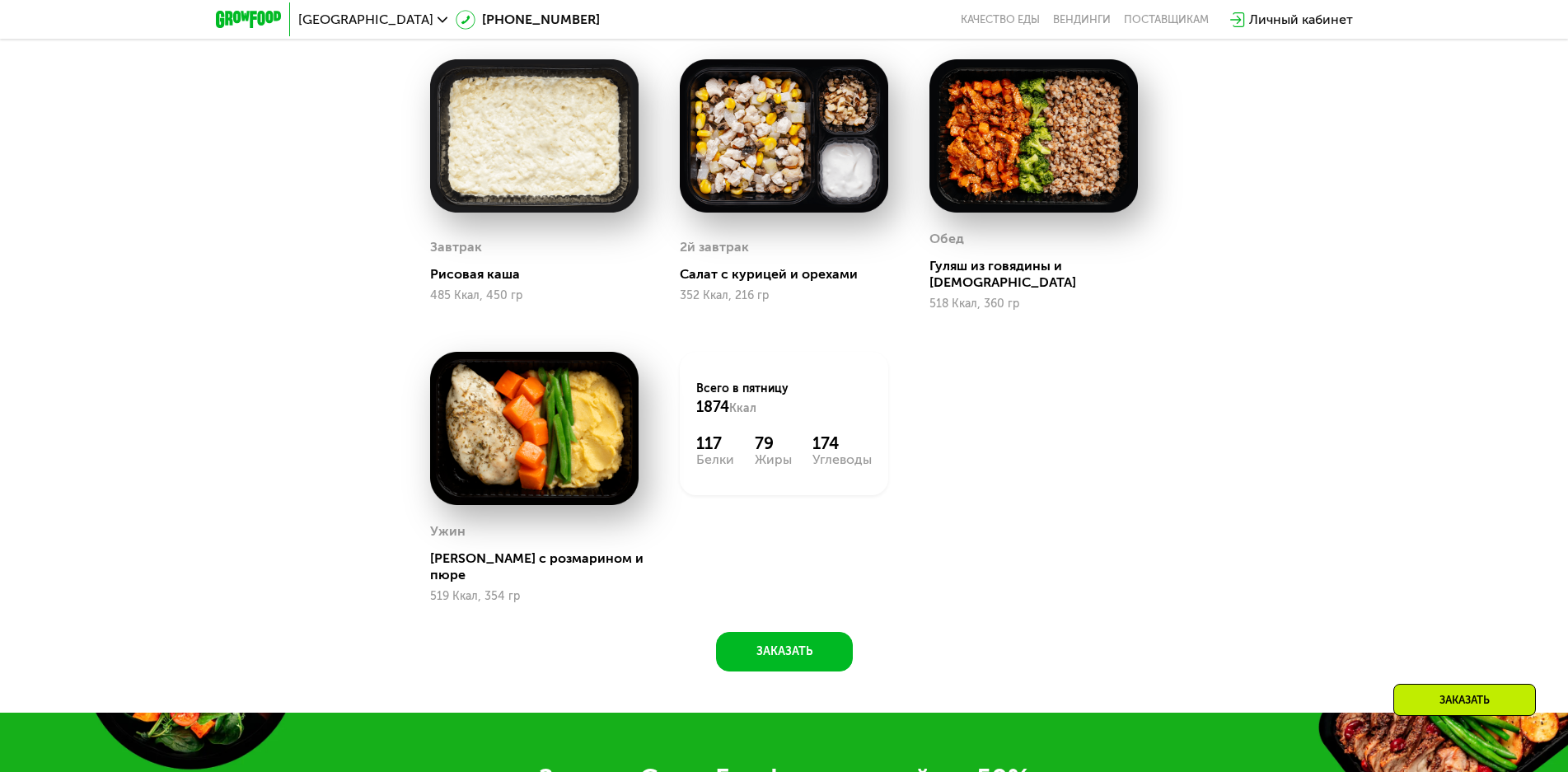
click at [1446, 685] on div "Заказать" at bounding box center [1464, 700] width 142 height 32
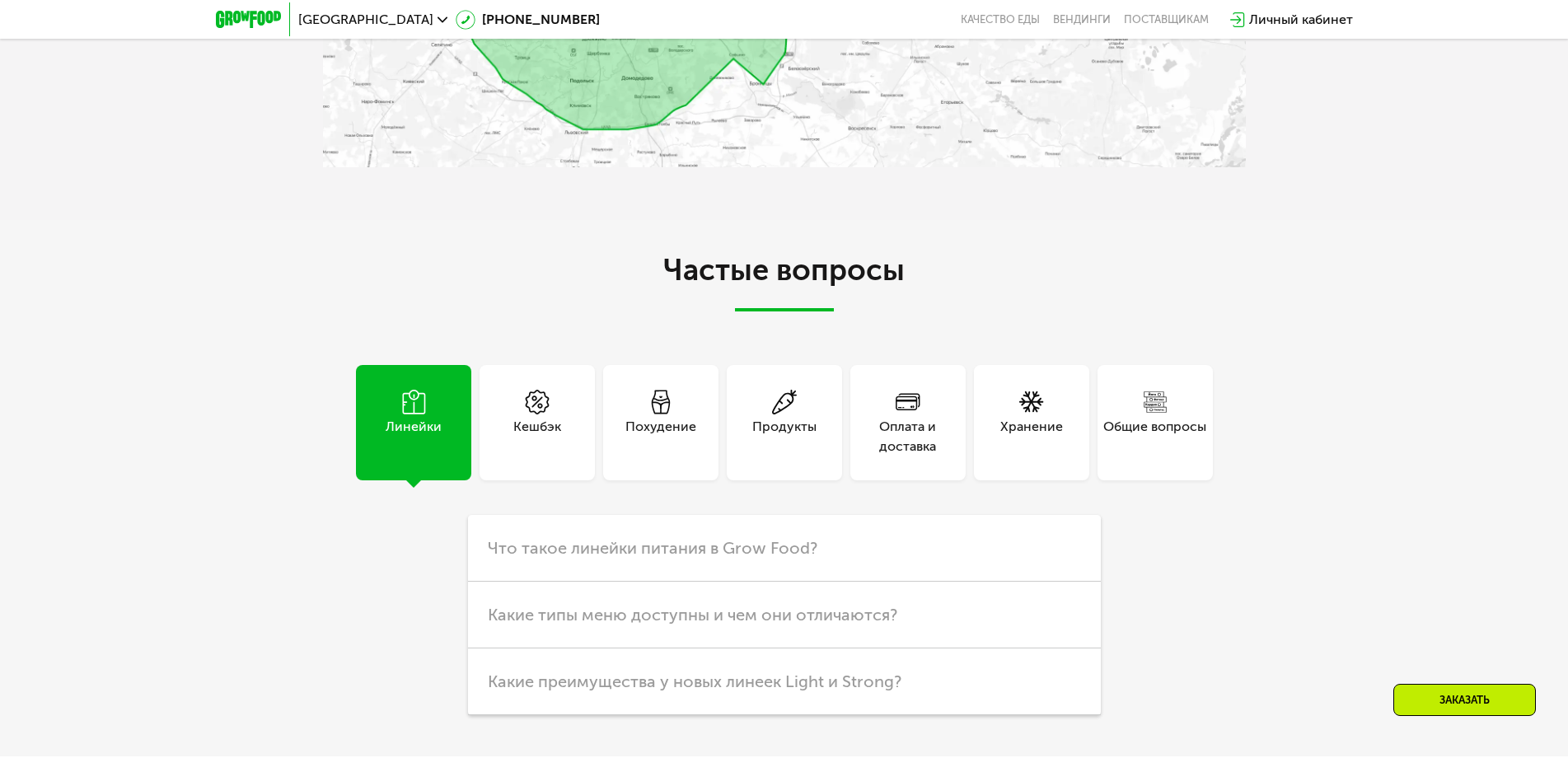
scroll to position [4861, 0]
